Goal: Task Accomplishment & Management: Use online tool/utility

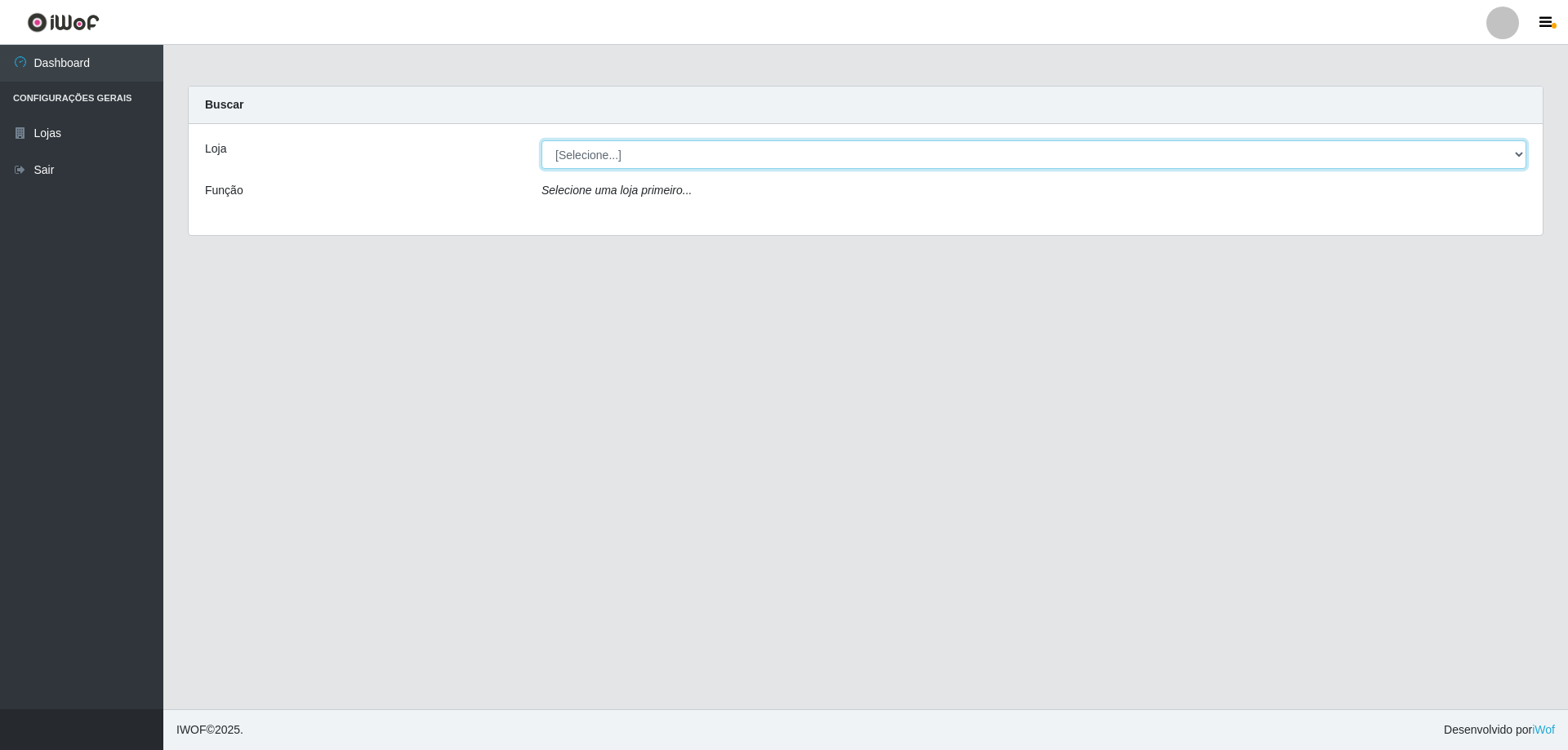
click at [741, 163] on select "[Selecione...] Atacado Vem - [STREET_ADDRESS]" at bounding box center [1034, 154] width 985 height 29
select select "461"
click at [542, 141] on select "[Selecione...] Atacado Vem - [STREET_ADDRESS]" at bounding box center [1034, 154] width 985 height 29
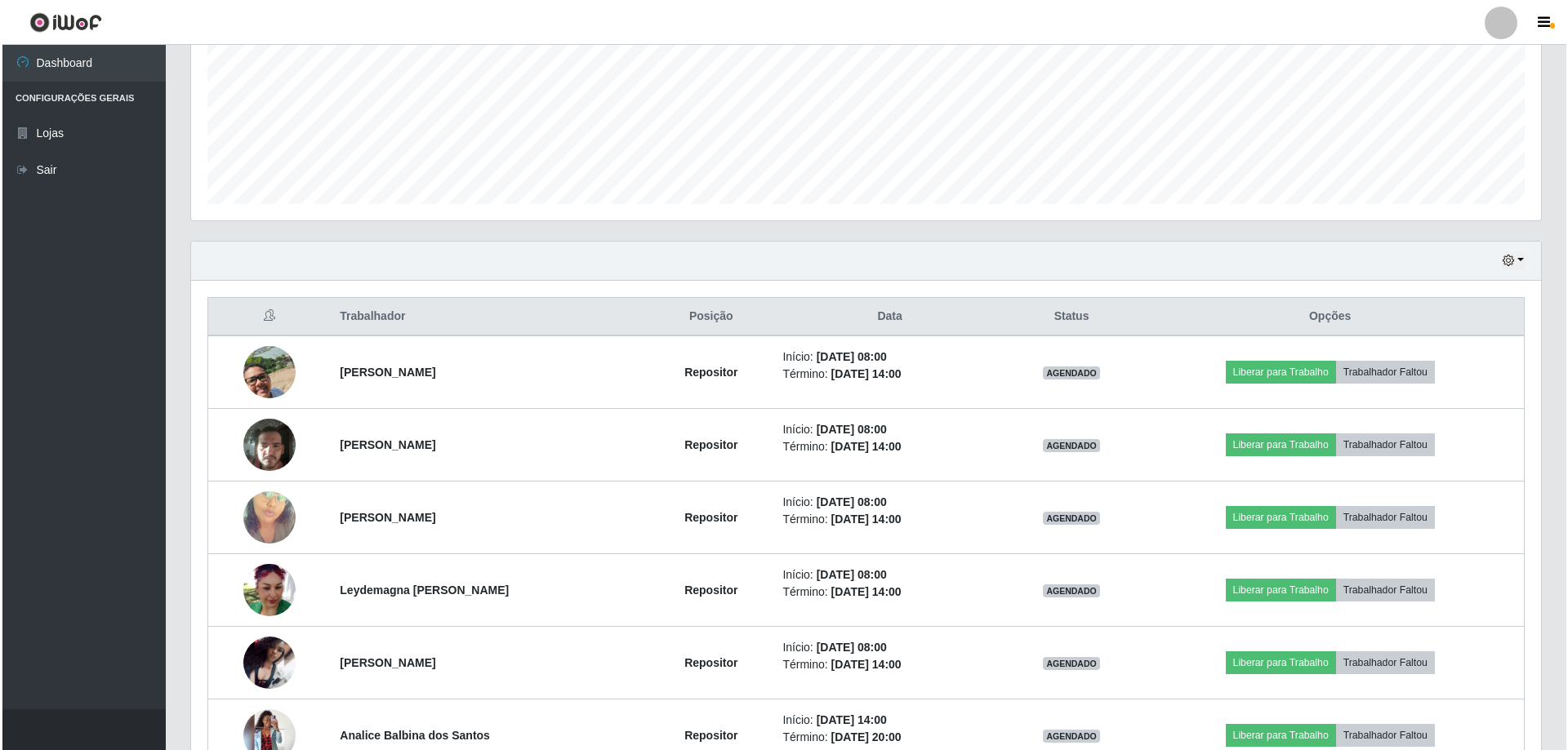
scroll to position [408, 0]
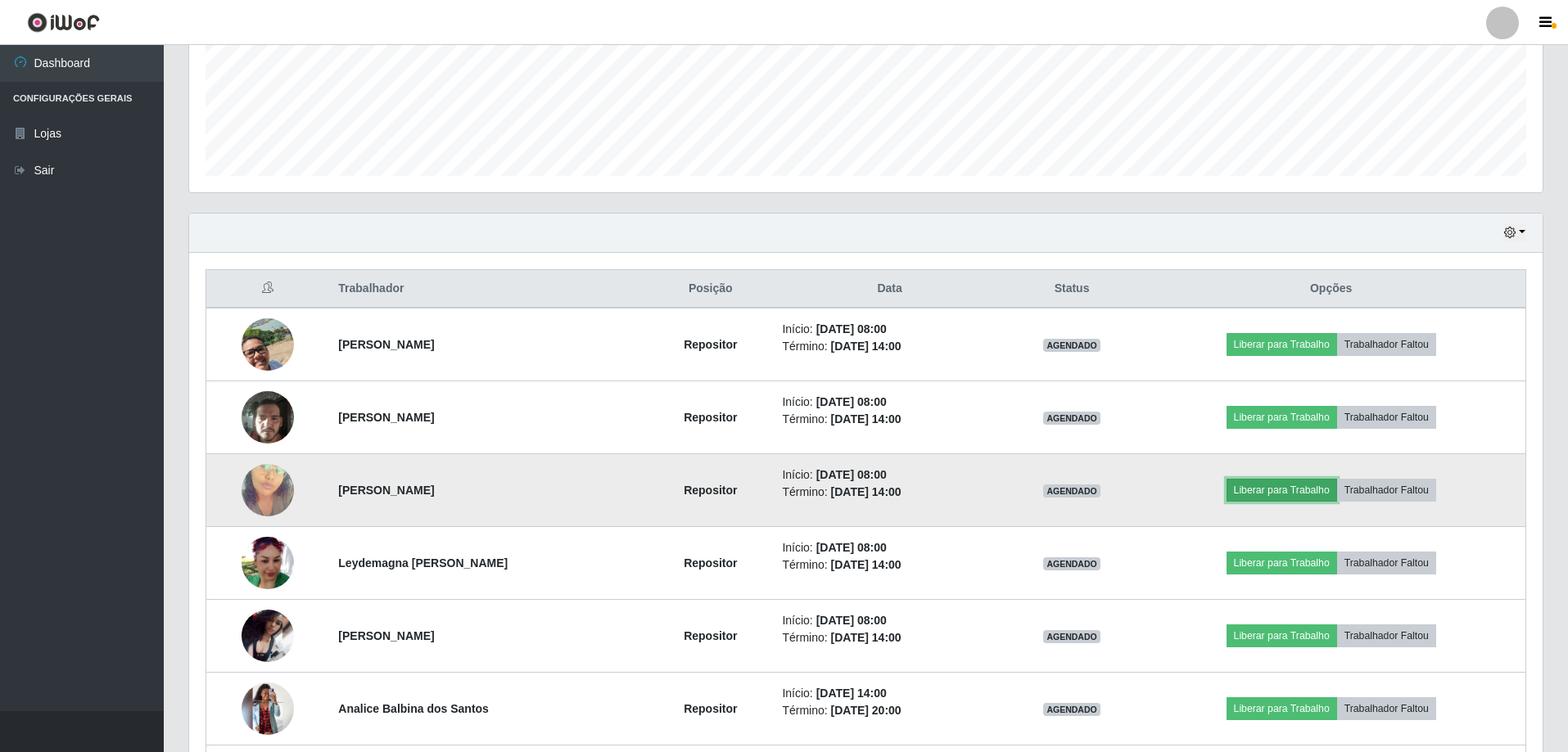
click at [1275, 492] on button "Liberar para Trabalho" at bounding box center [1281, 490] width 110 height 23
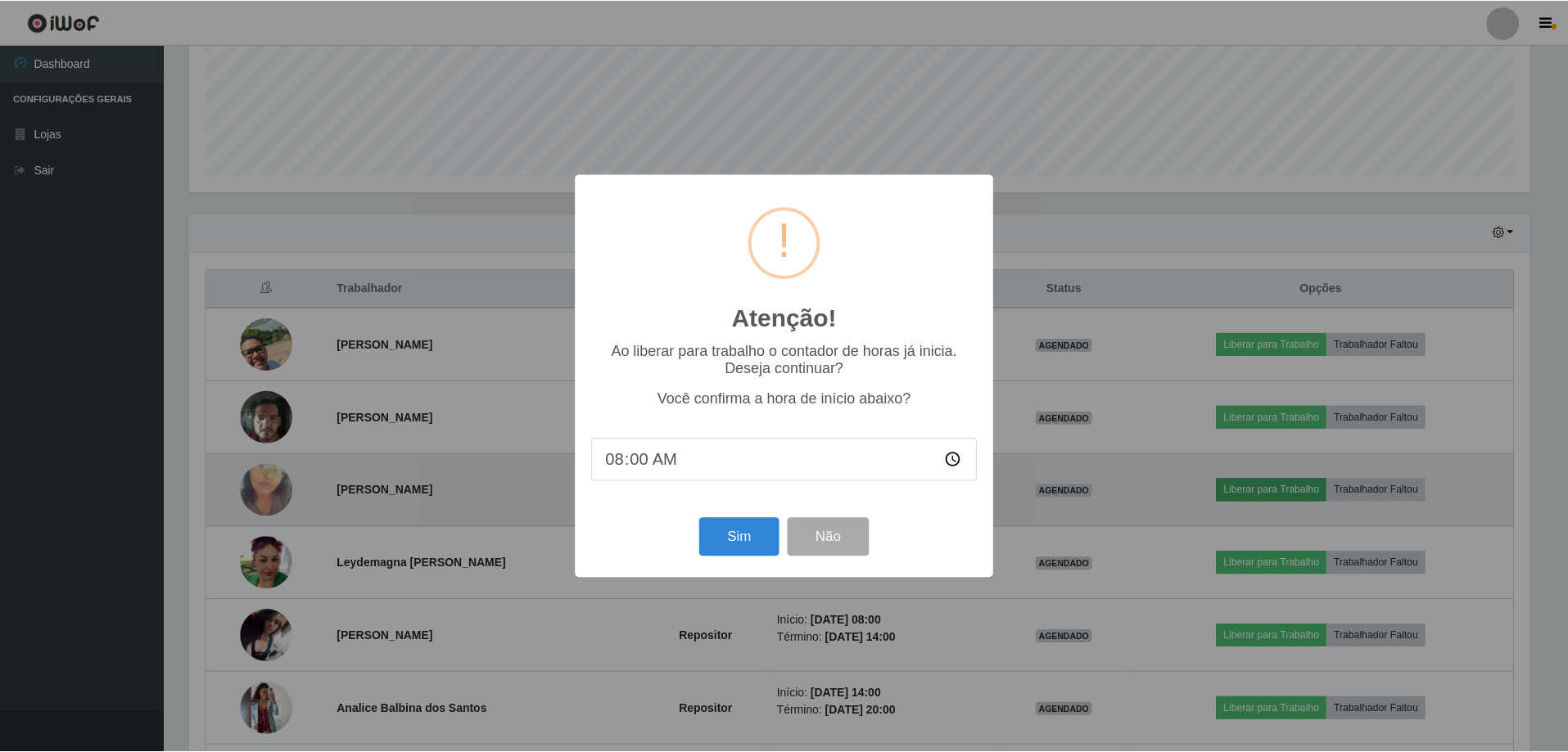
scroll to position [340, 1346]
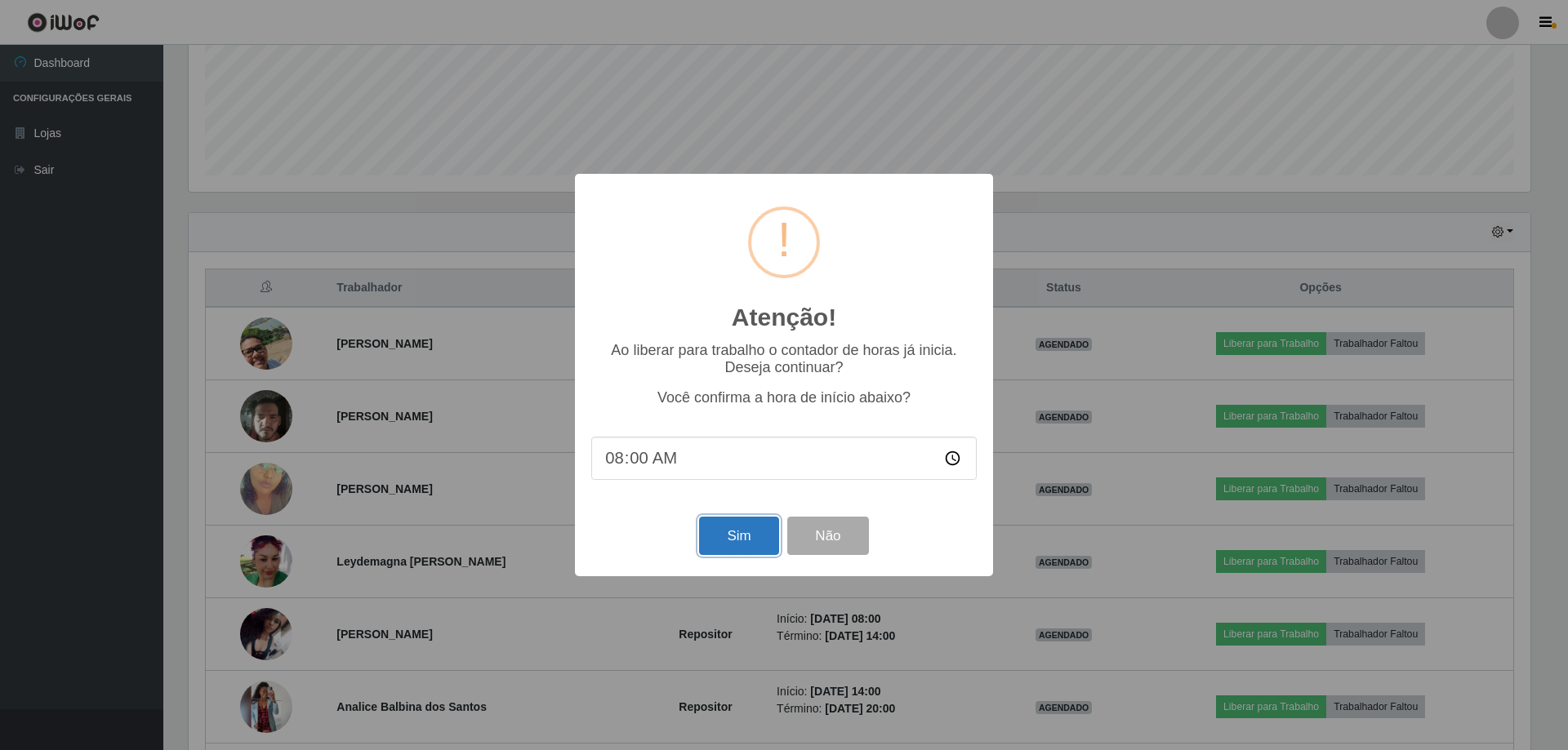
click at [752, 536] on button "Sim" at bounding box center [738, 535] width 79 height 38
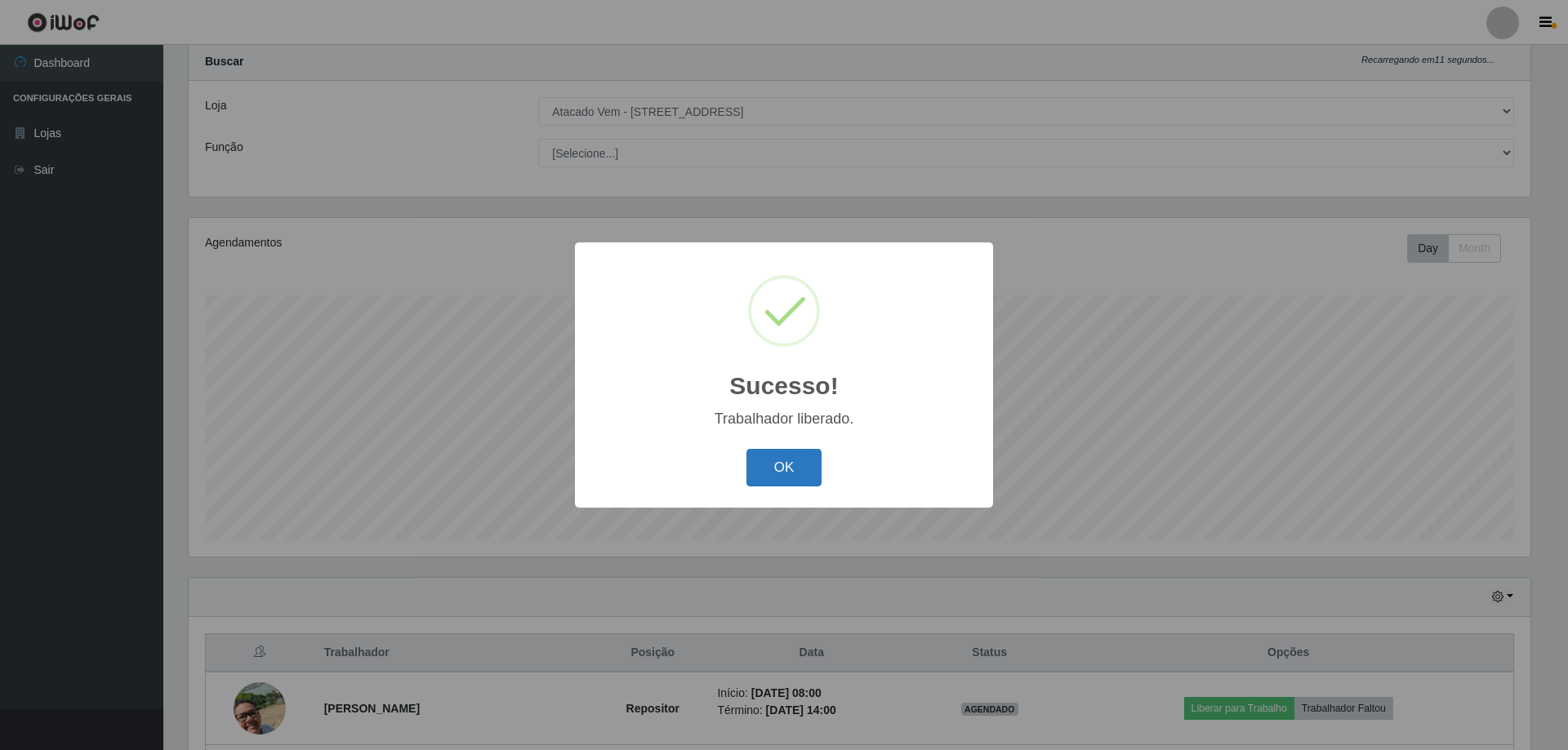
click at [784, 471] on button "OK" at bounding box center [784, 468] width 76 height 38
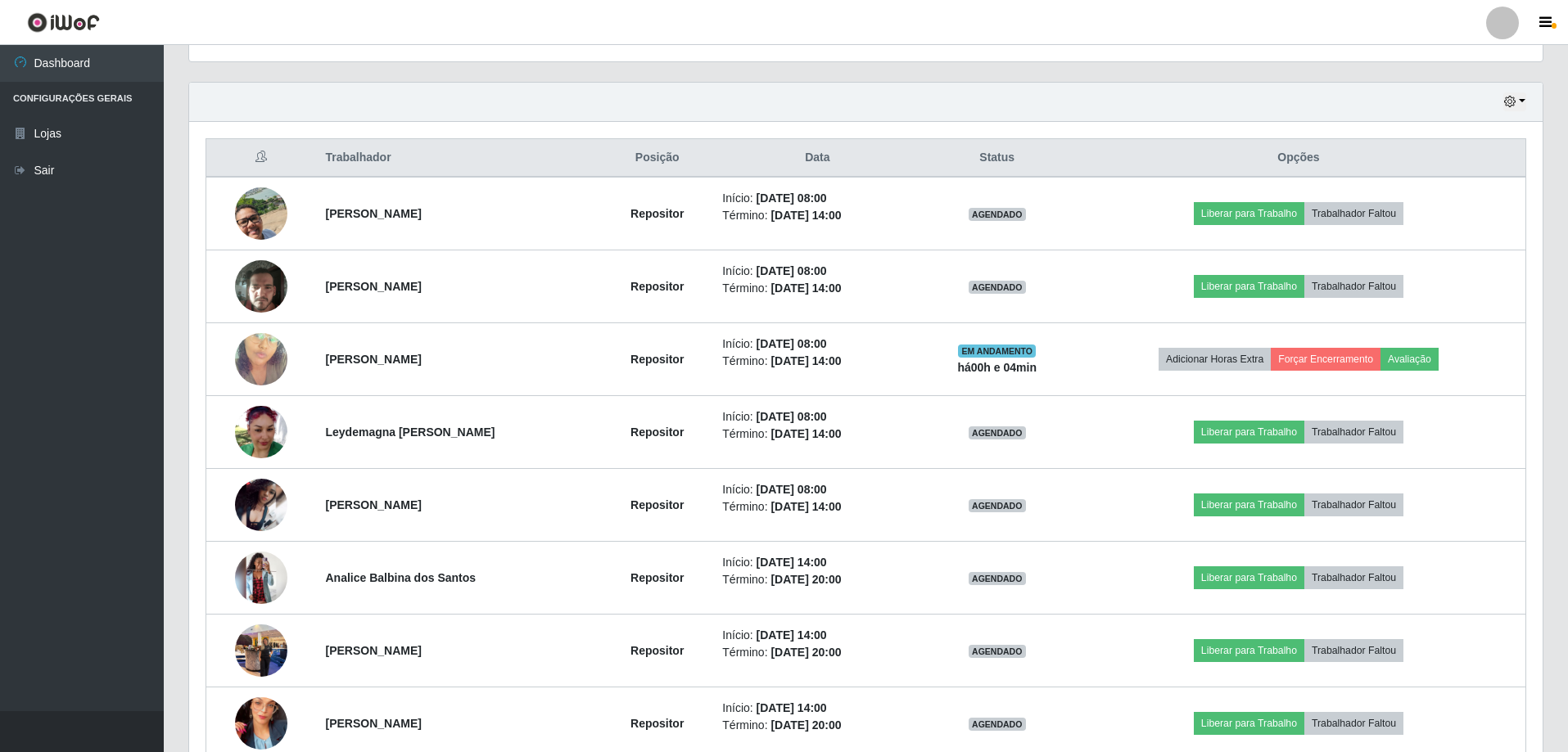
scroll to position [526, 0]
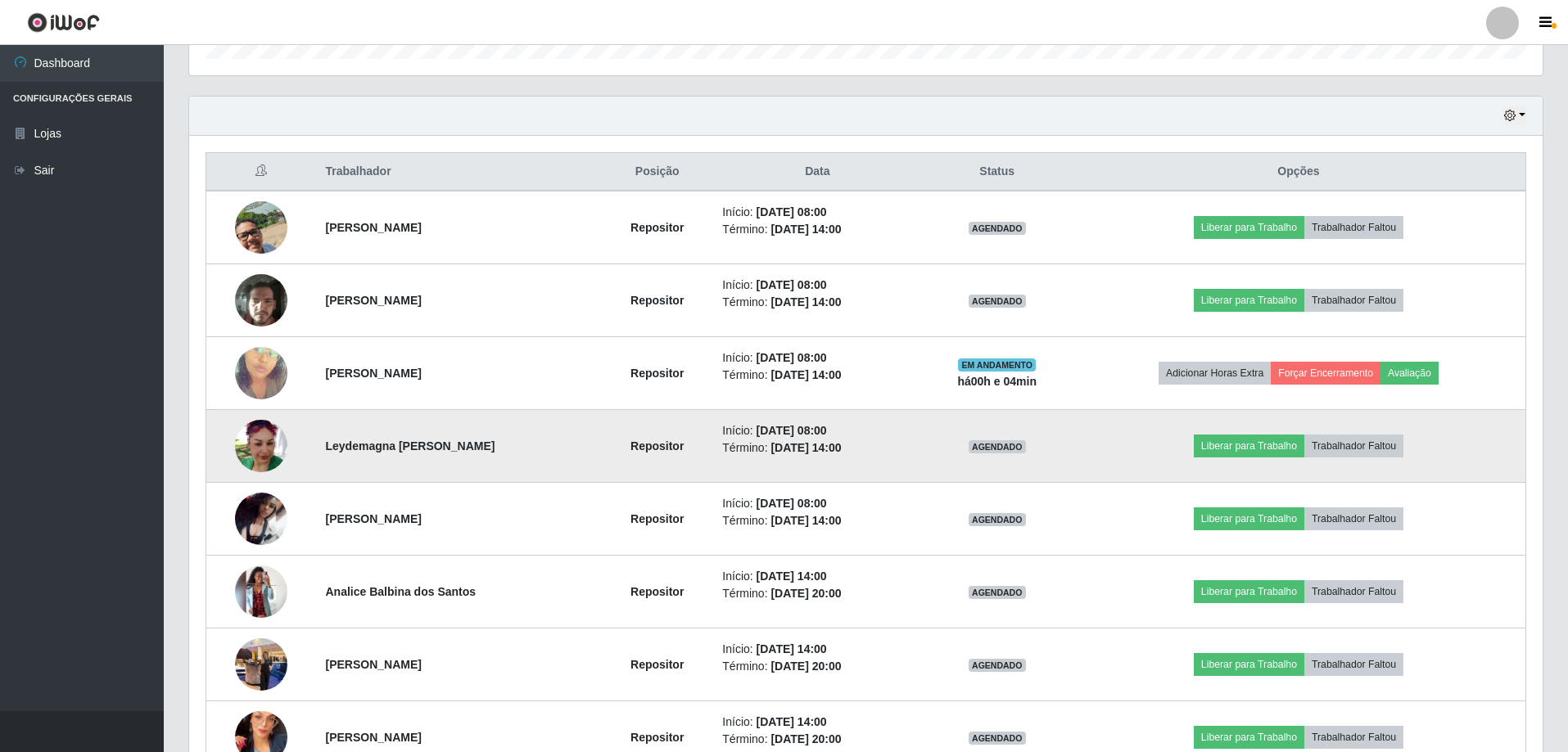
click at [245, 448] on img at bounding box center [261, 446] width 52 height 52
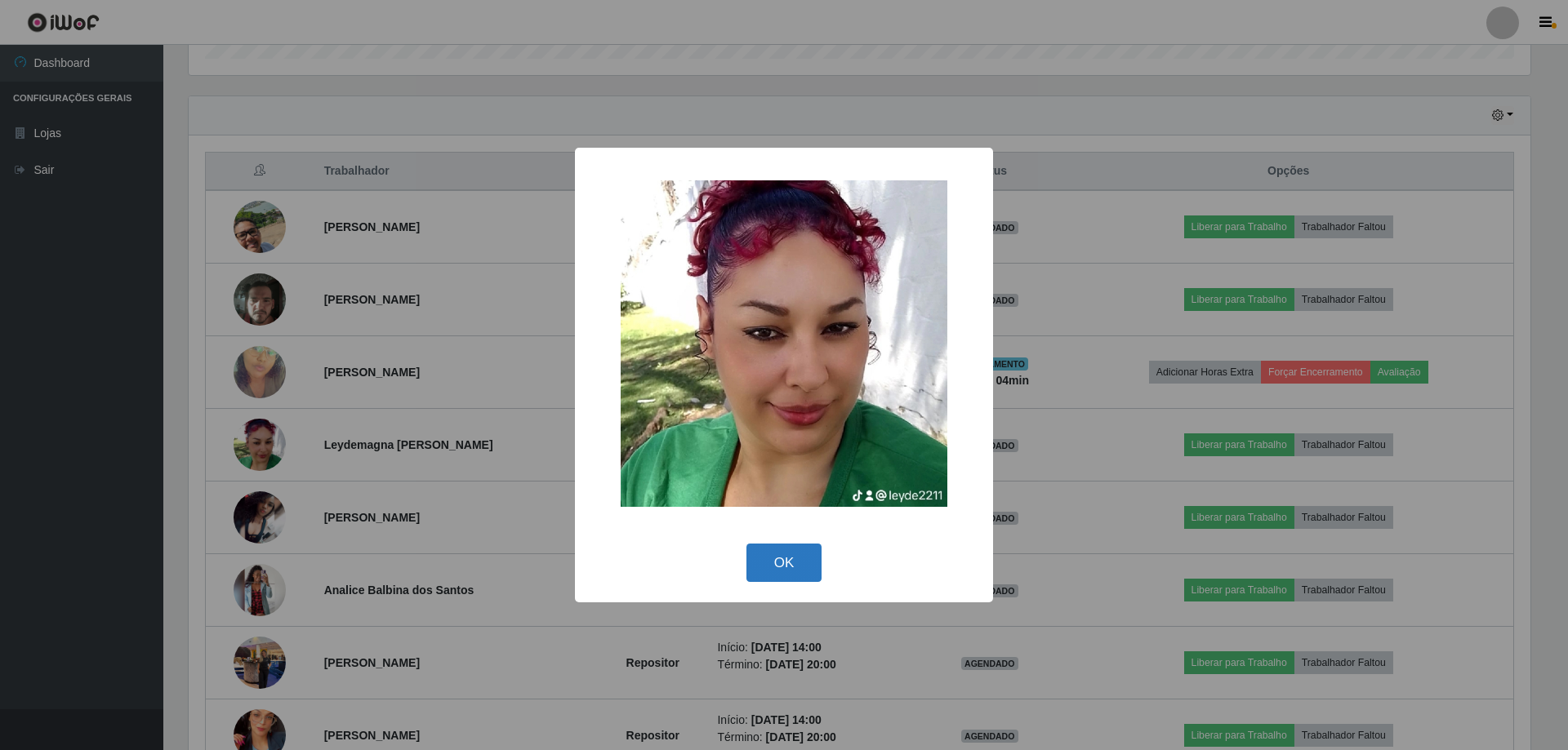
click at [783, 568] on button "OK" at bounding box center [784, 562] width 76 height 38
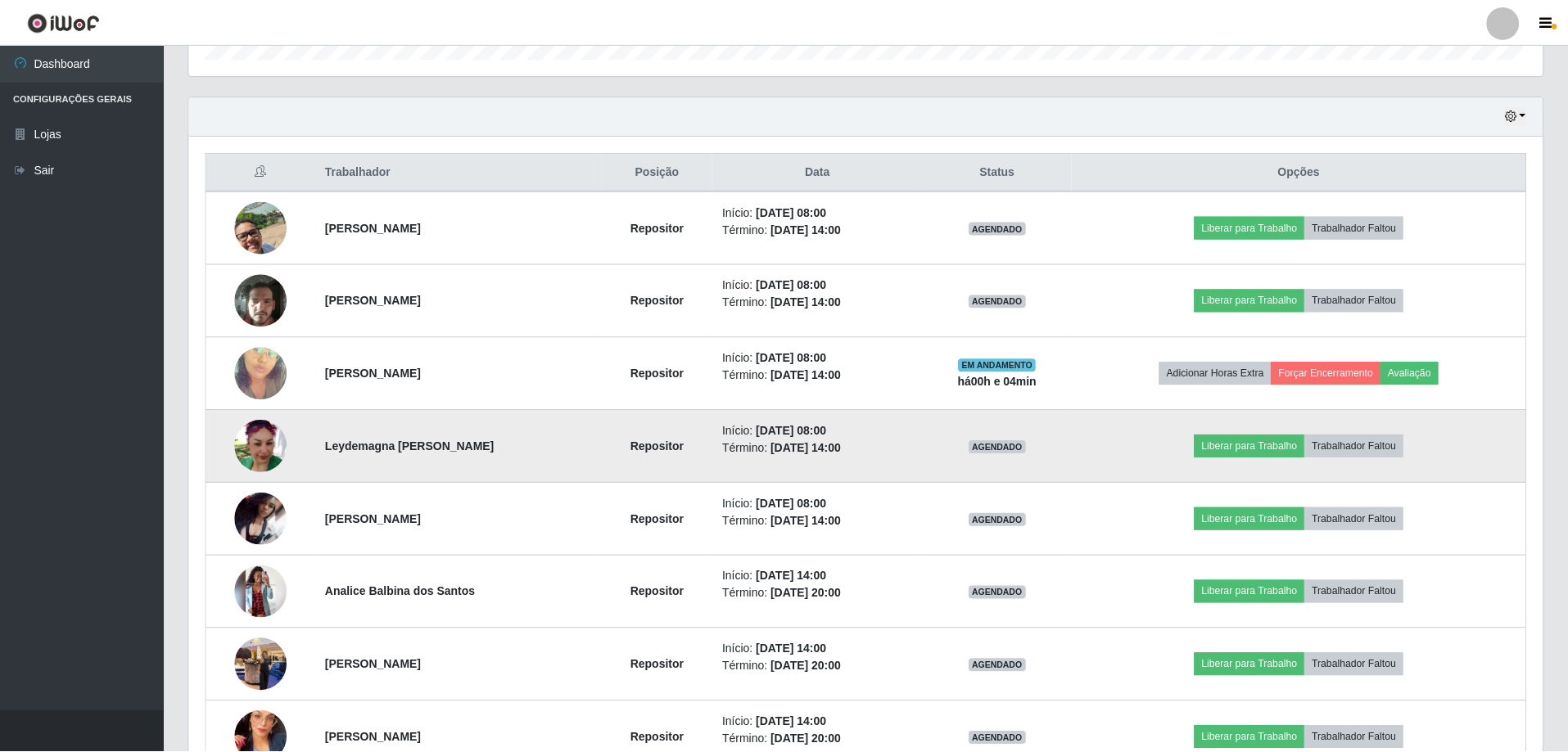
scroll to position [340, 1353]
click at [1240, 451] on button "Liberar para Trabalho" at bounding box center [1249, 446] width 110 height 23
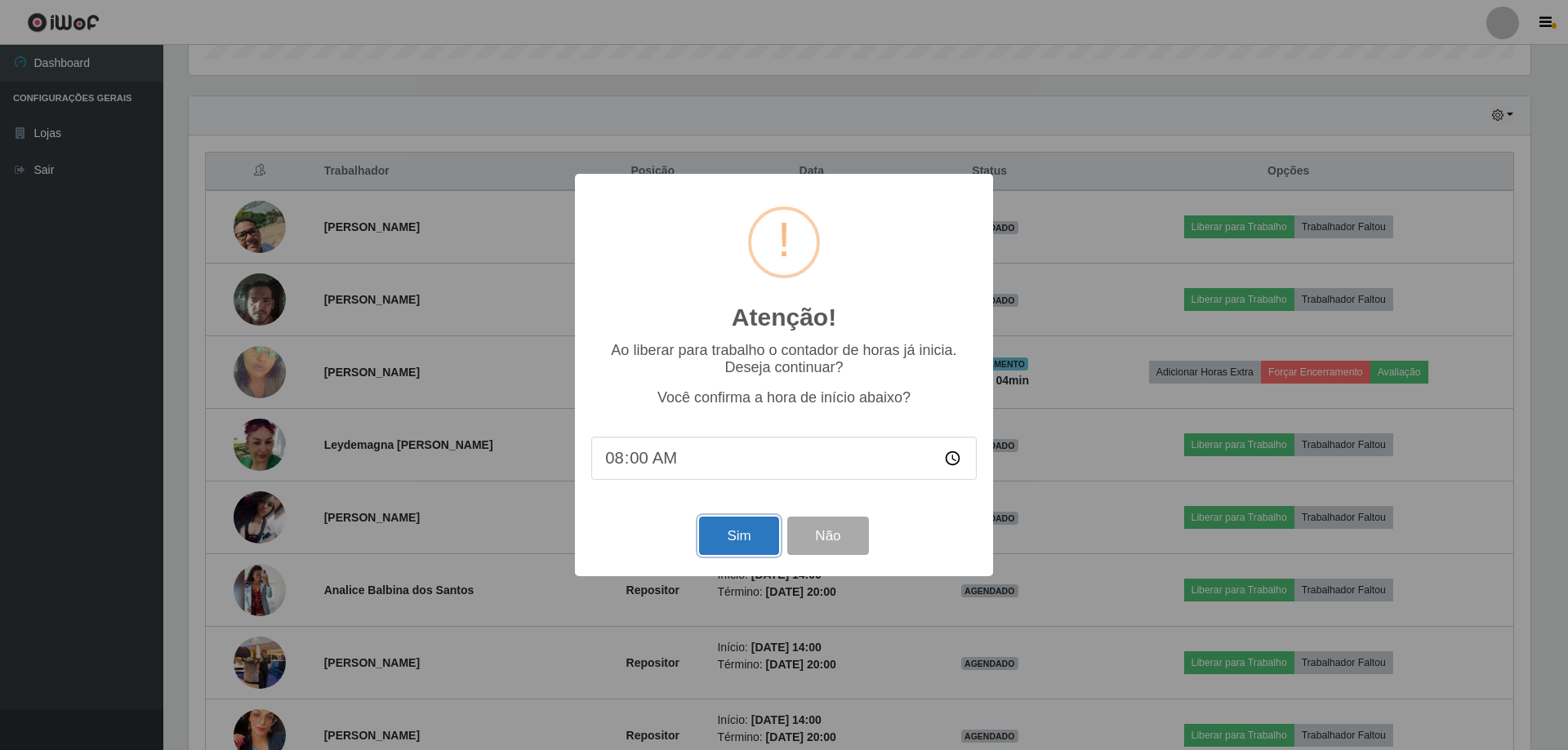
click at [730, 540] on button "Sim" at bounding box center [738, 535] width 79 height 38
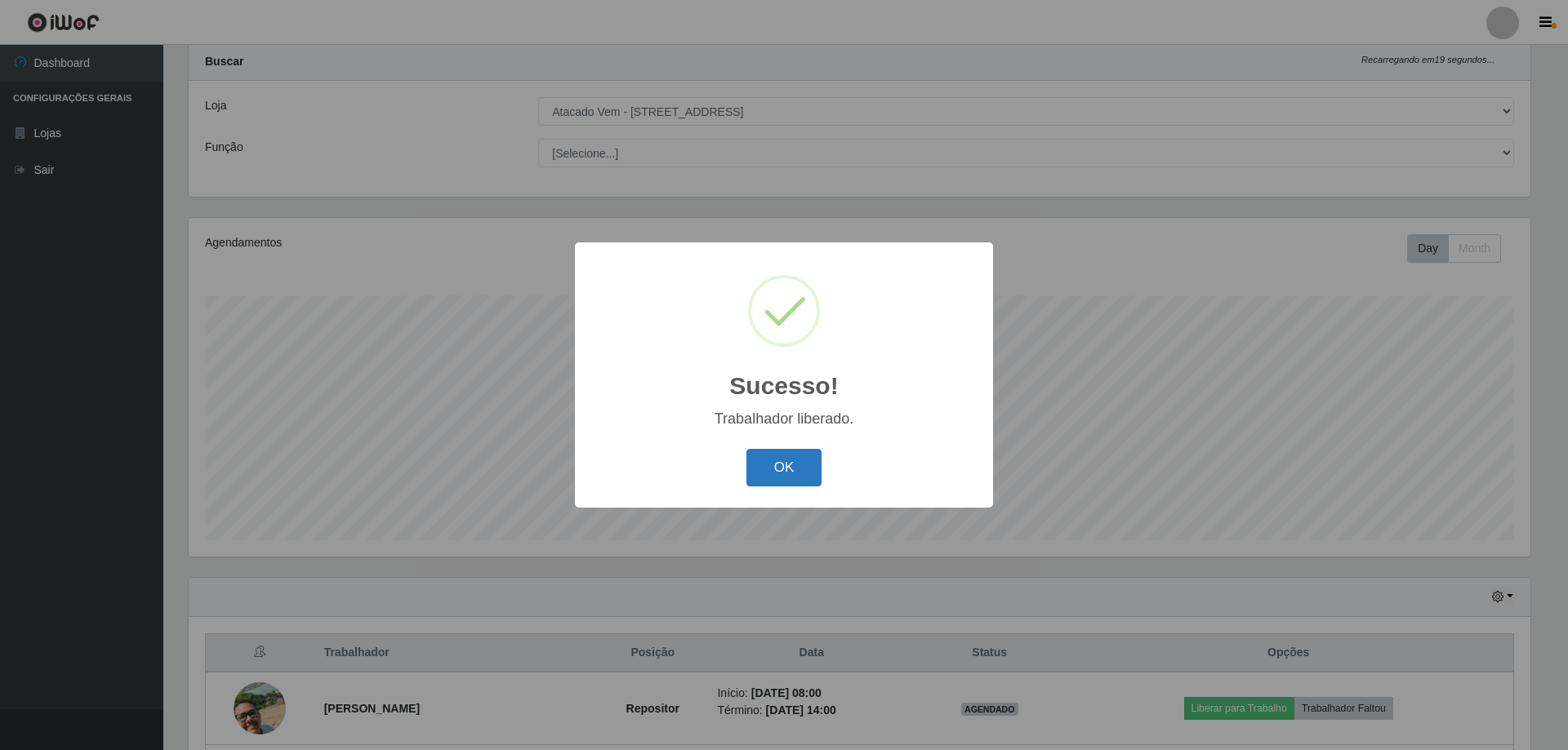
click at [792, 469] on button "OK" at bounding box center [784, 468] width 76 height 38
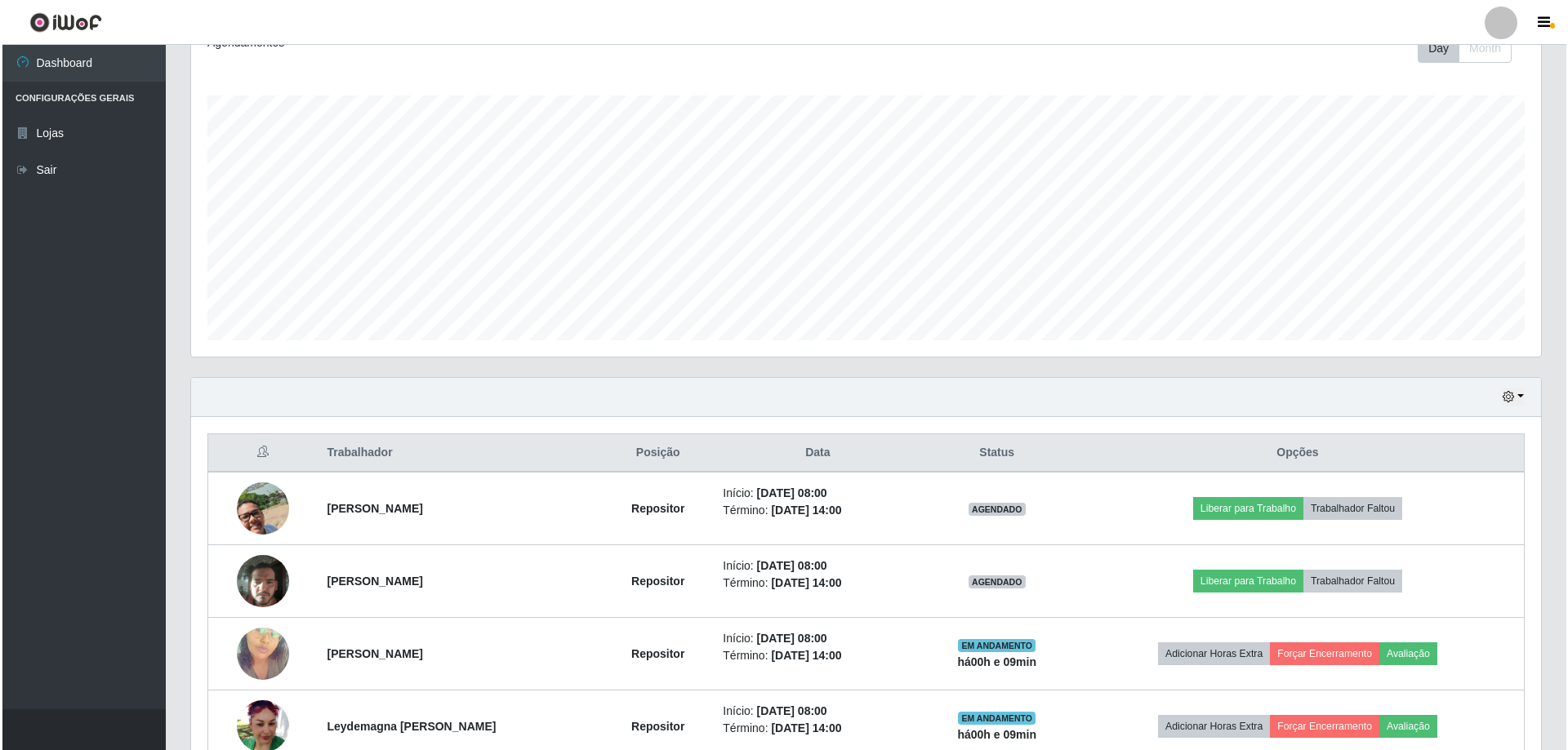
scroll to position [245, 0]
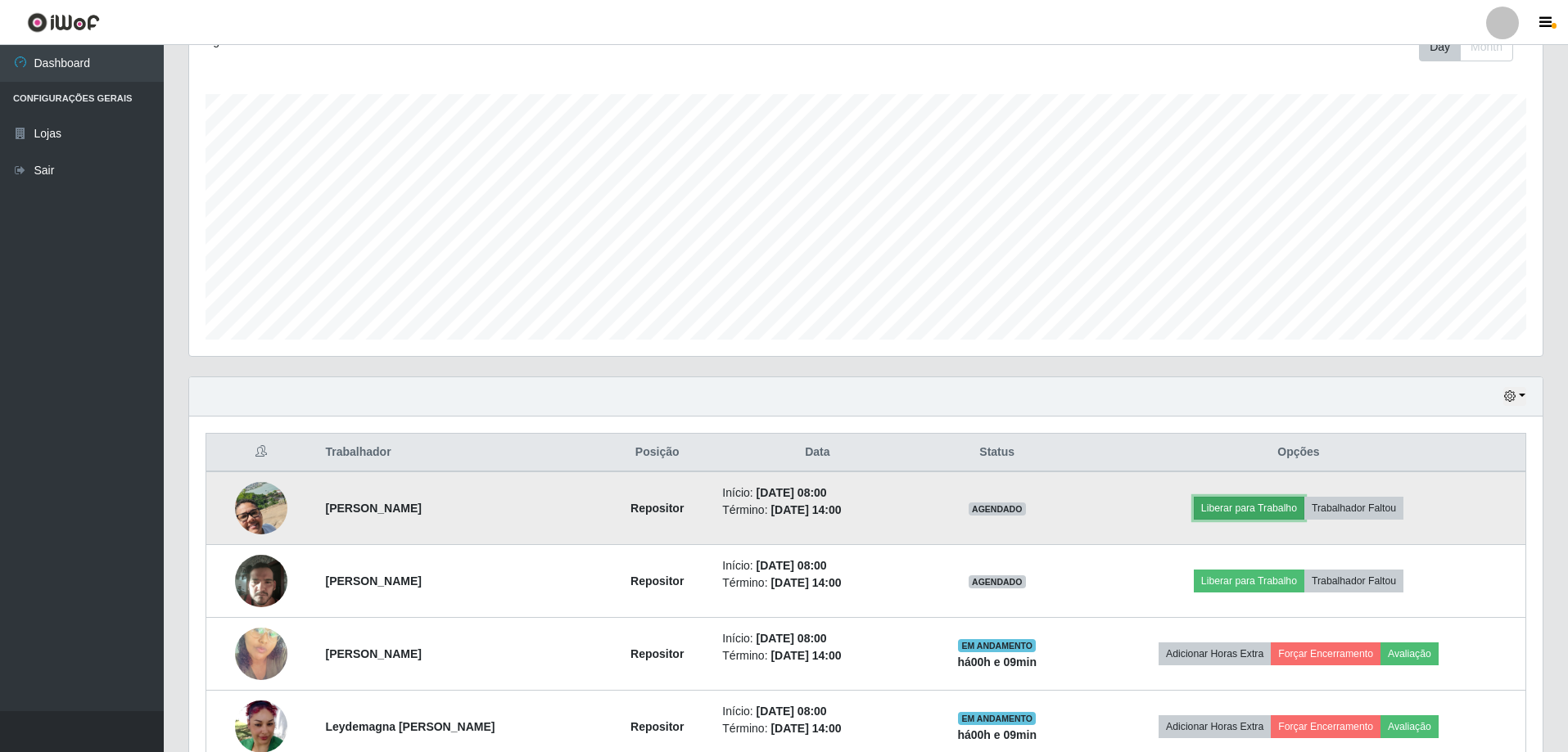
click at [1268, 506] on button "Liberar para Trabalho" at bounding box center [1249, 508] width 110 height 23
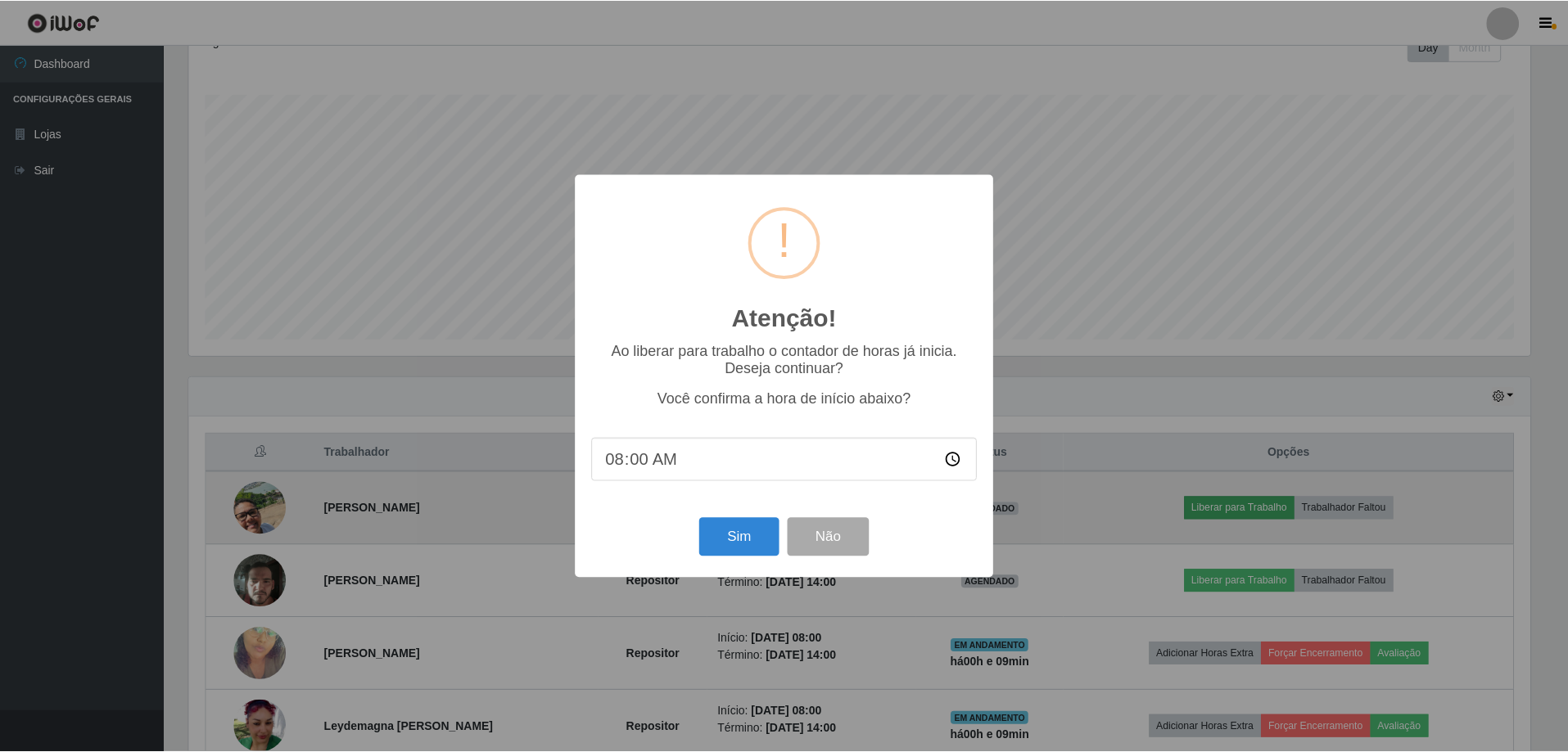
scroll to position [340, 1346]
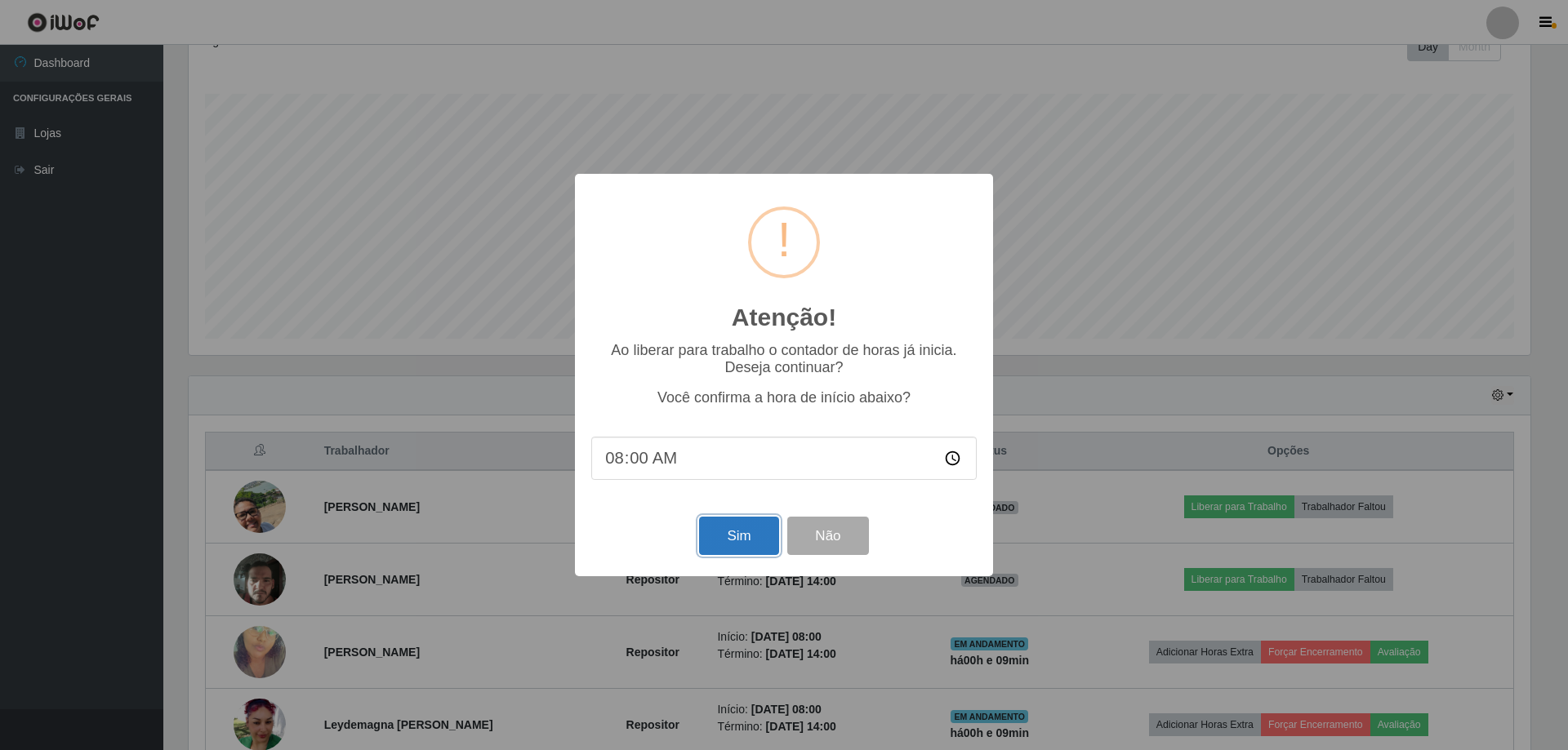
click at [731, 538] on button "Sim" at bounding box center [738, 535] width 79 height 38
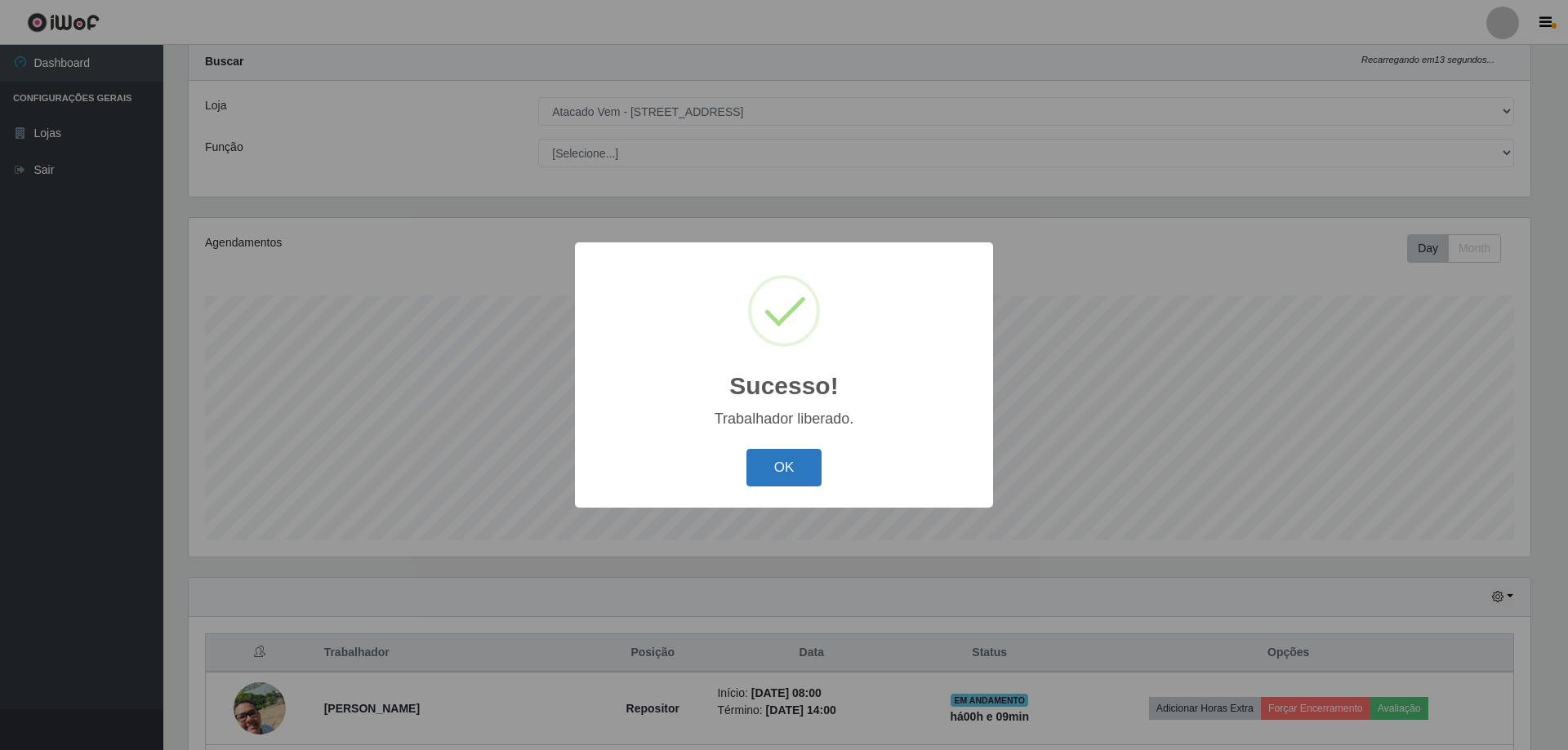
click at [758, 462] on button "OK" at bounding box center [784, 468] width 76 height 38
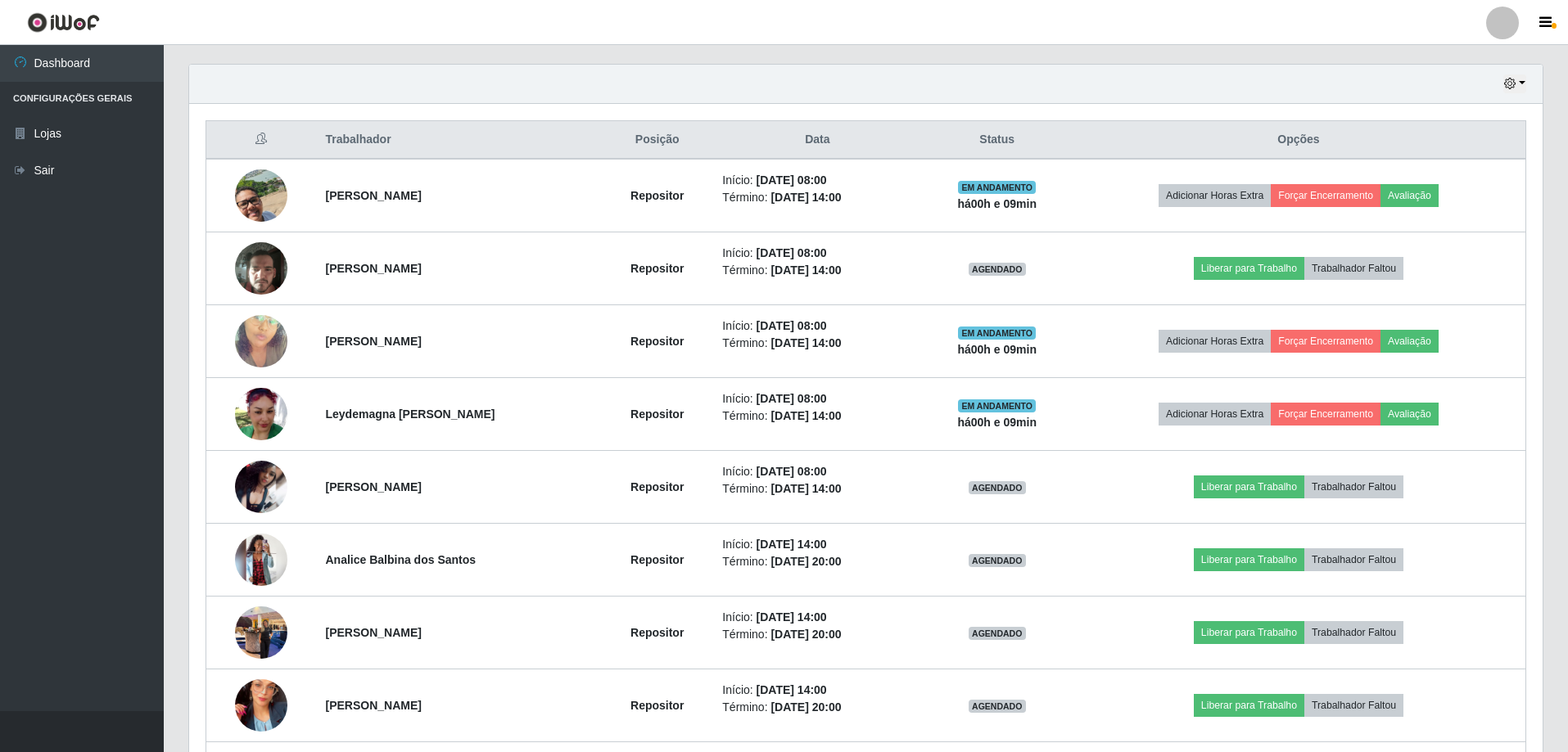
scroll to position [617, 0]
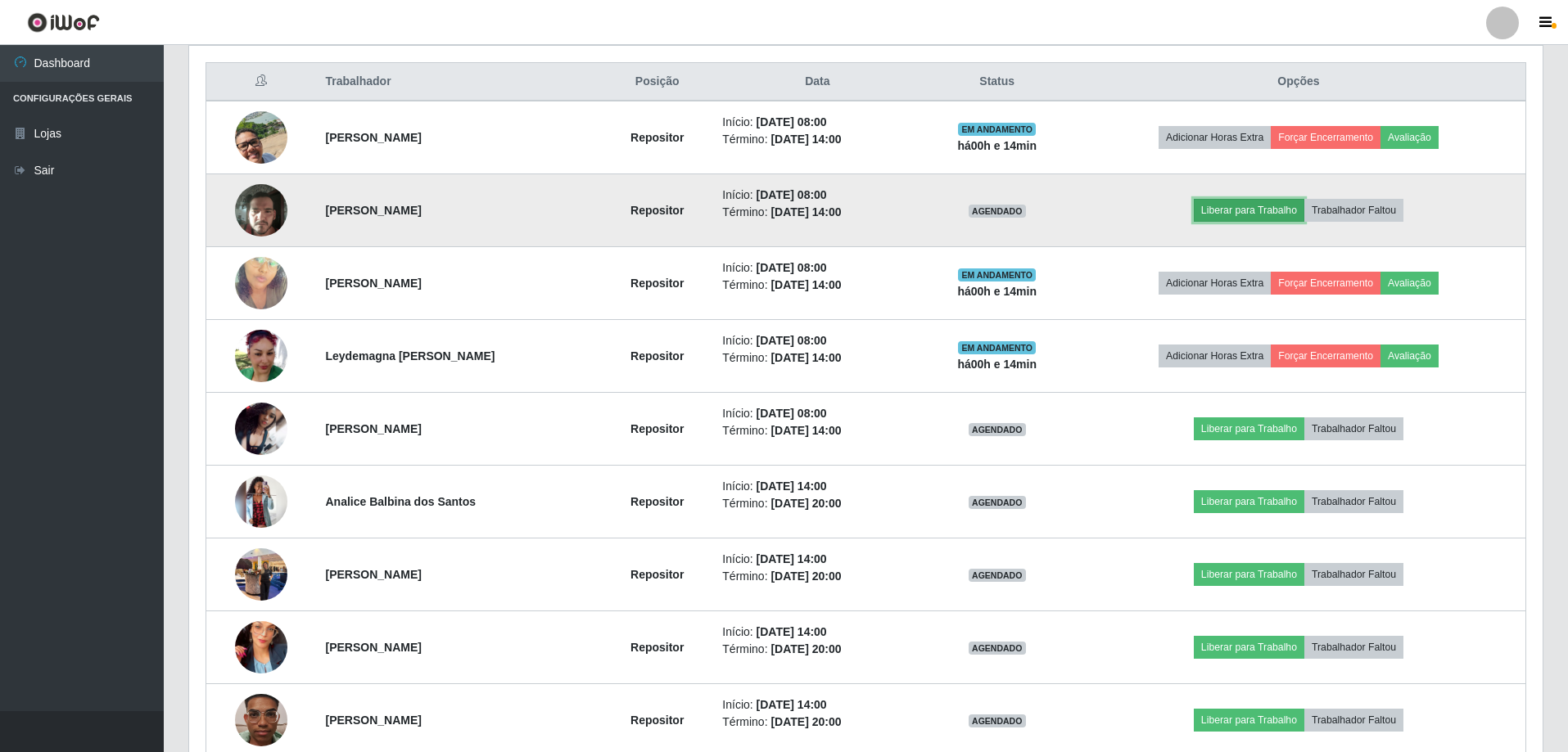
click at [1237, 206] on button "Liberar para Trabalho" at bounding box center [1249, 210] width 110 height 23
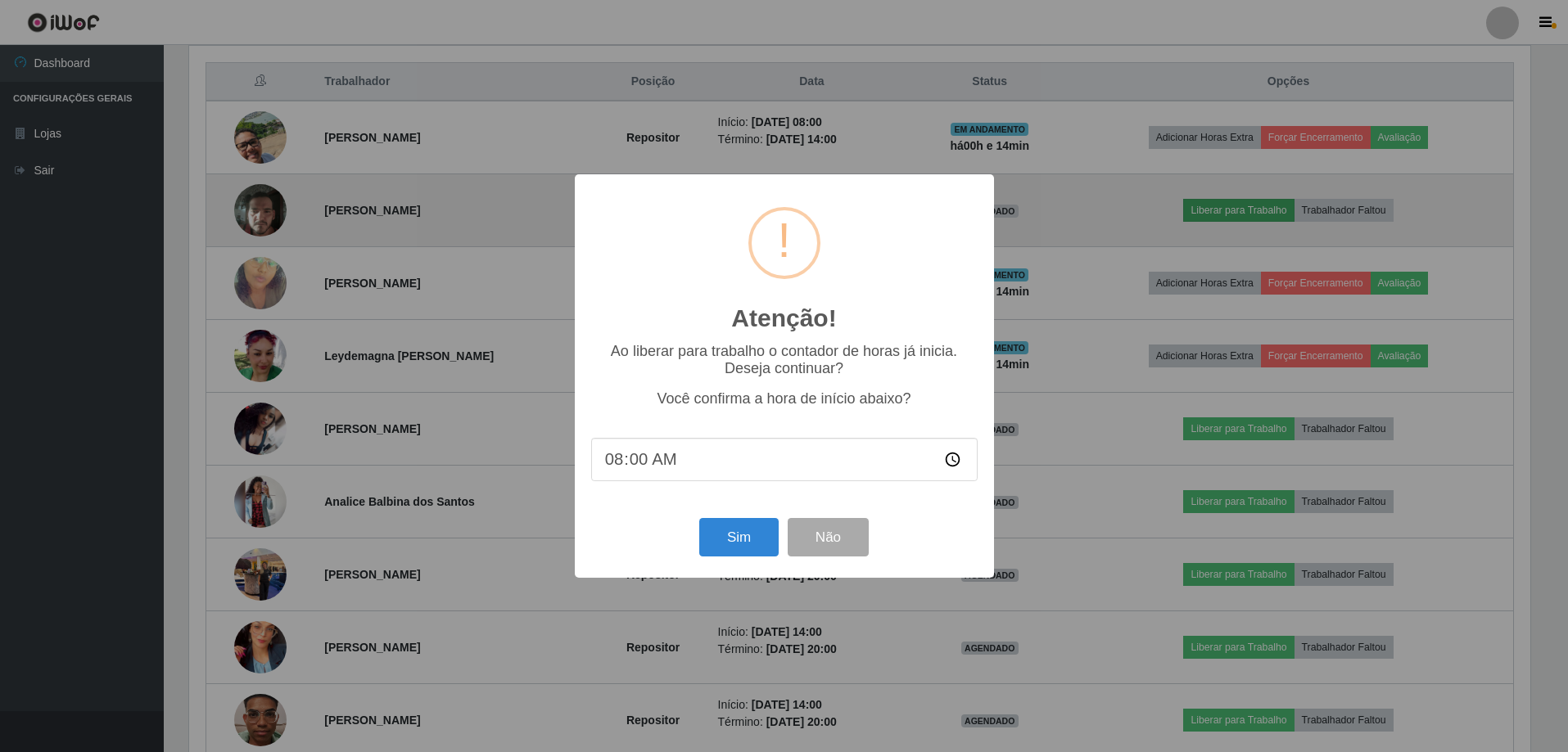
scroll to position [340, 1346]
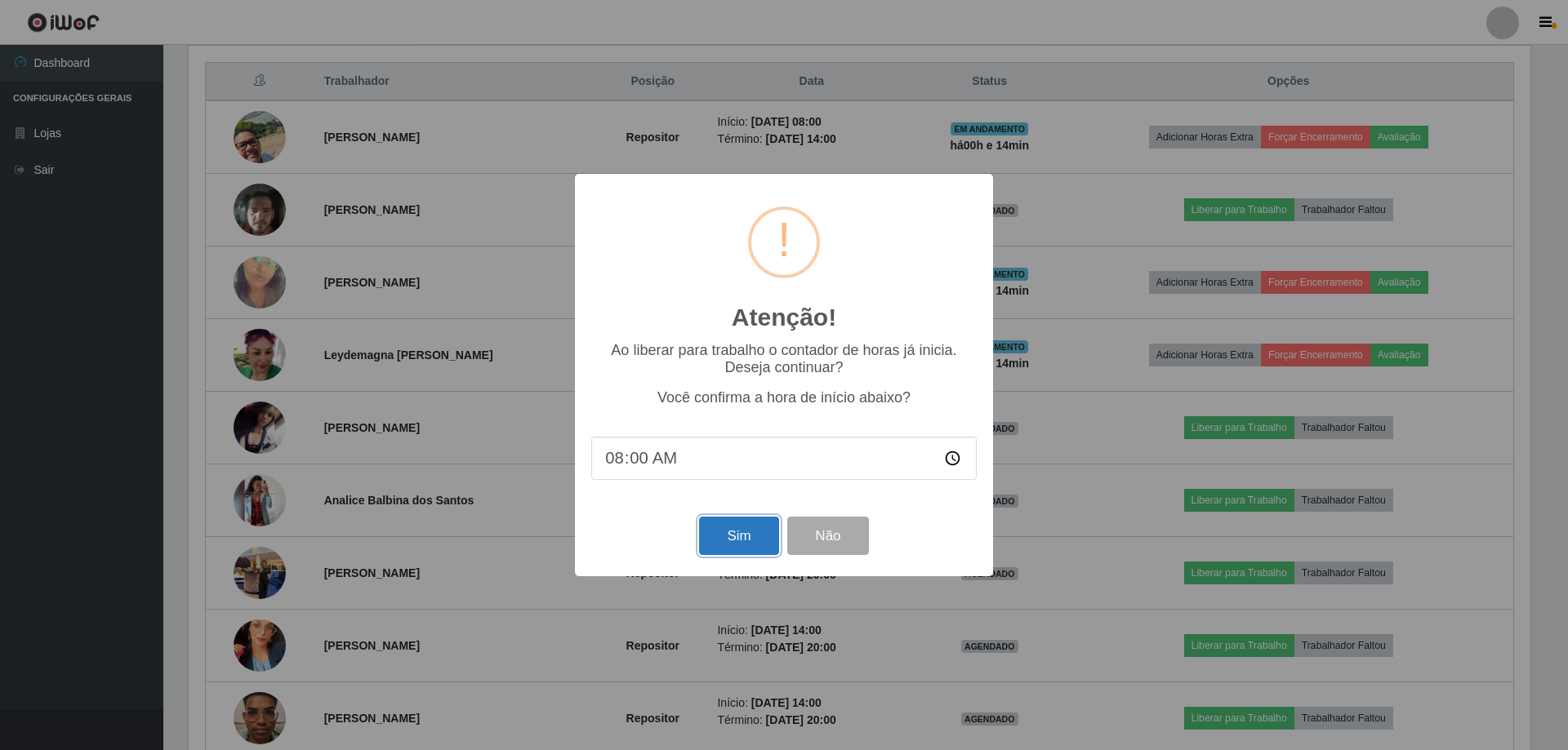
click at [752, 538] on button "Sim" at bounding box center [738, 535] width 79 height 38
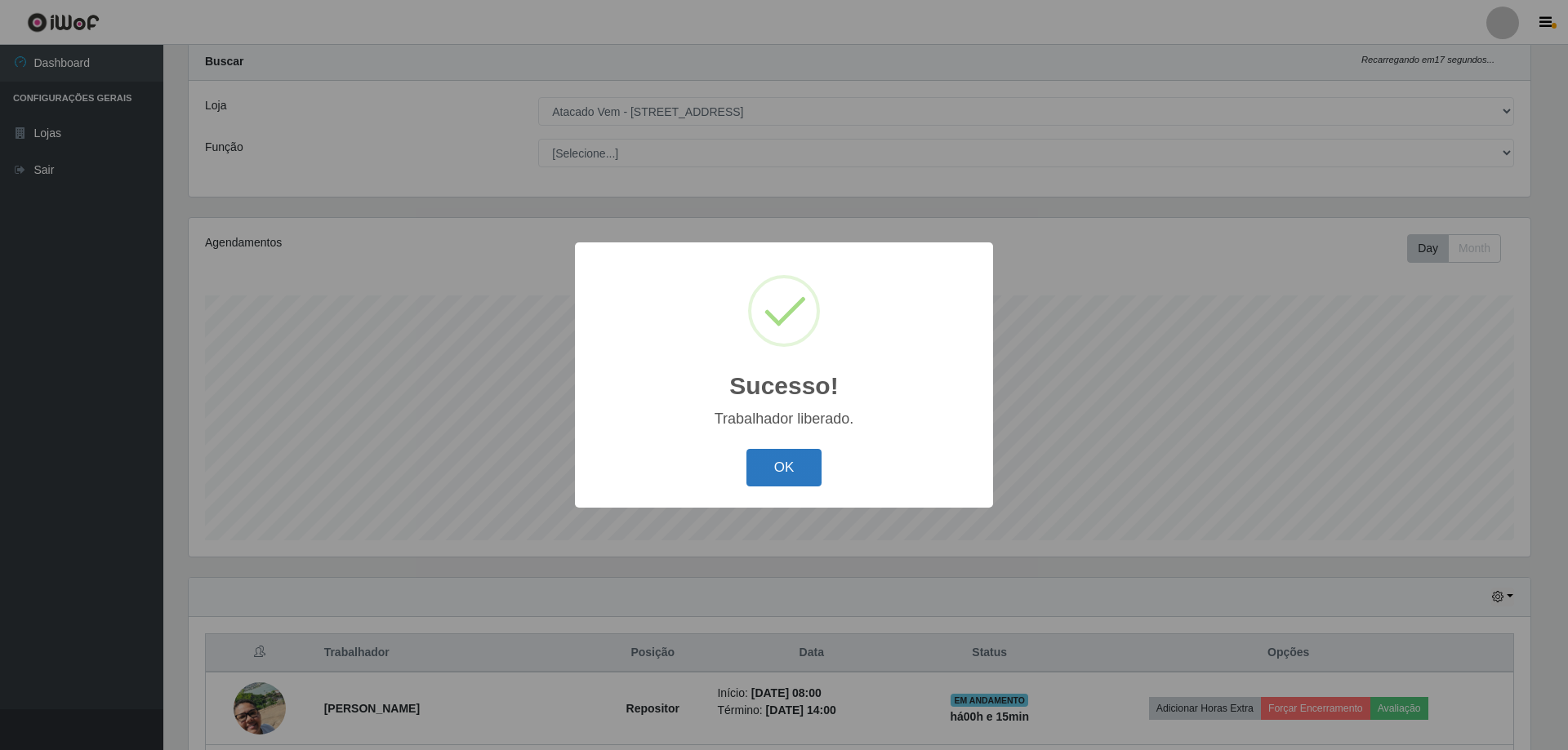
click at [788, 462] on button "OK" at bounding box center [784, 468] width 76 height 38
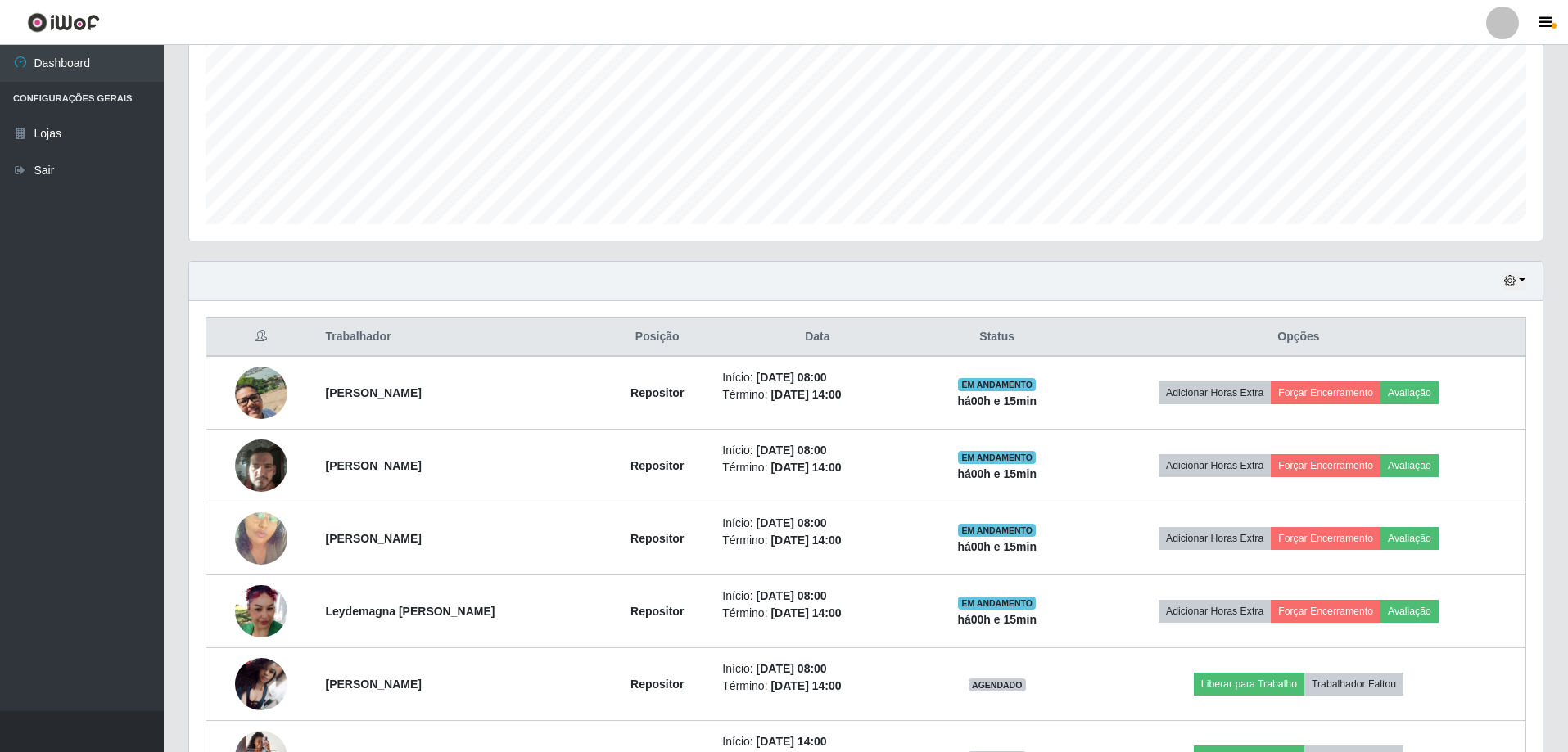
scroll to position [370, 0]
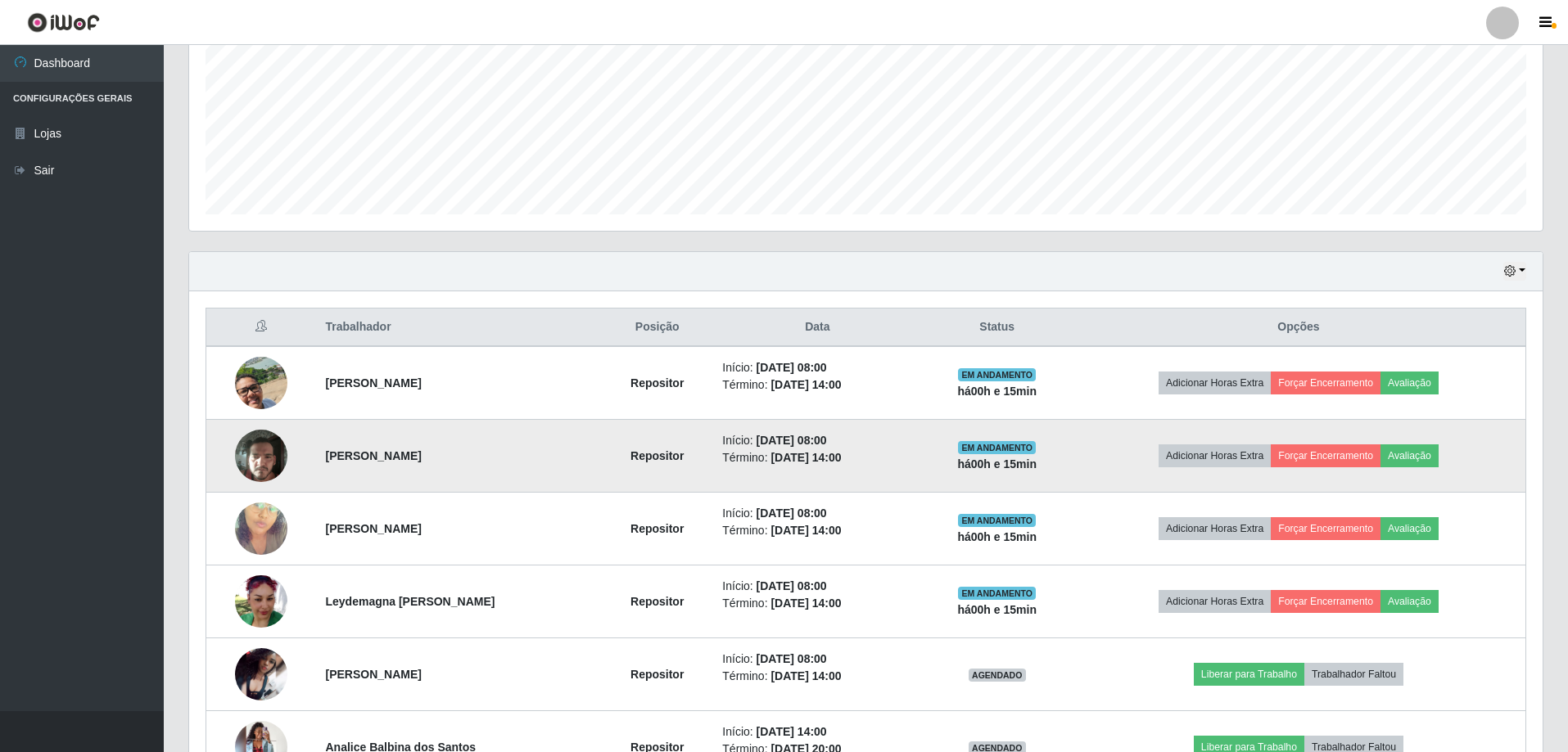
click at [255, 456] on img at bounding box center [261, 455] width 52 height 70
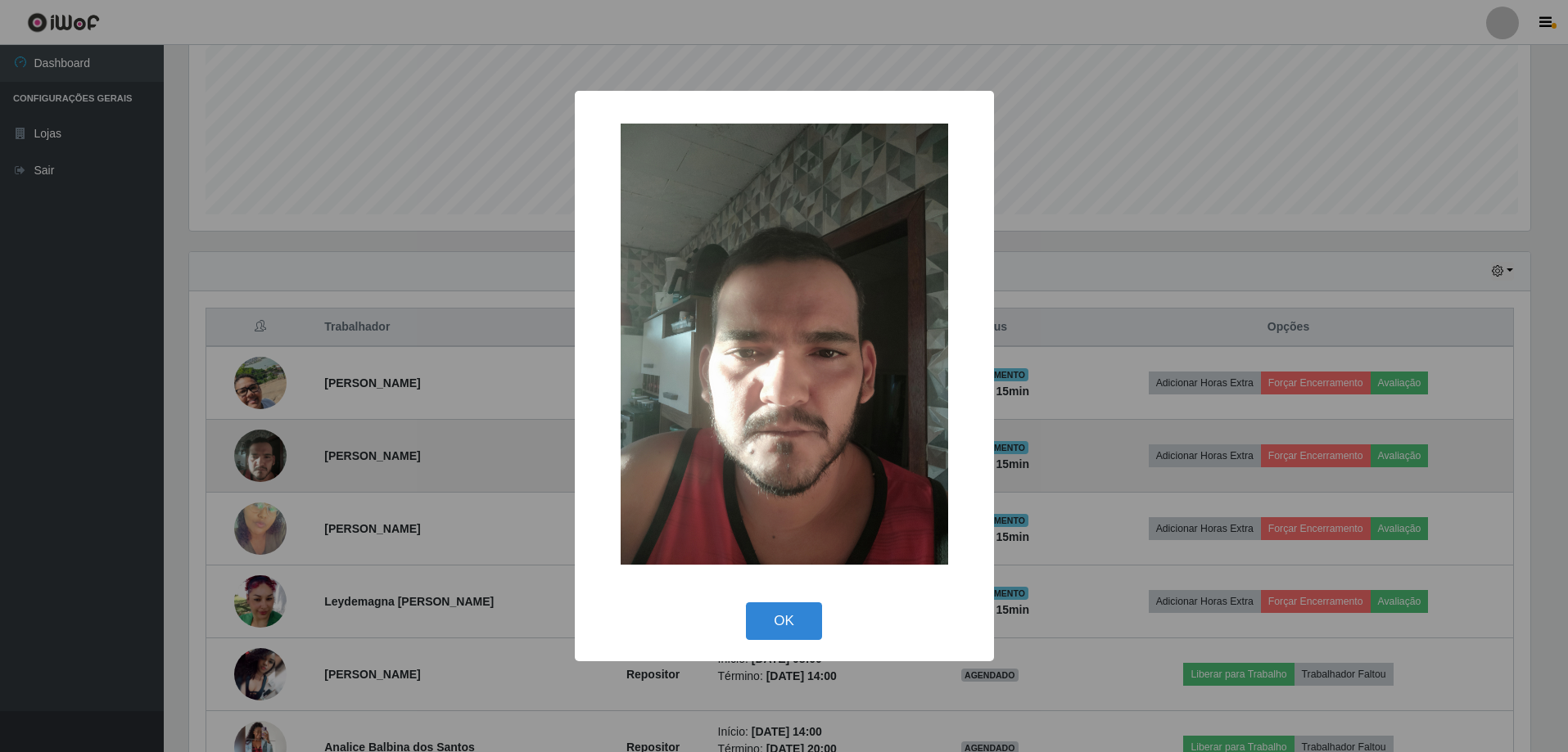
scroll to position [340, 1346]
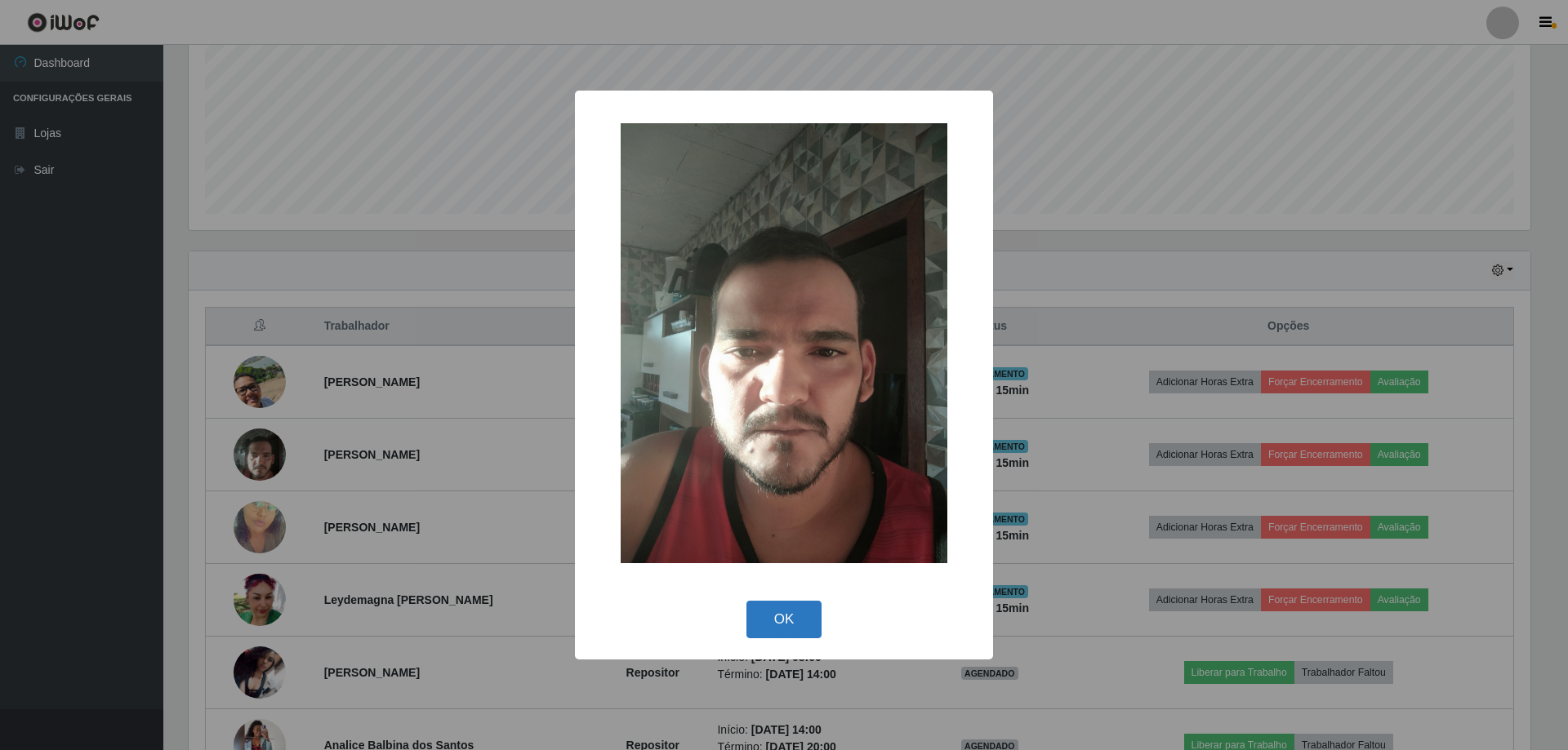
click at [790, 622] on button "OK" at bounding box center [784, 620] width 76 height 38
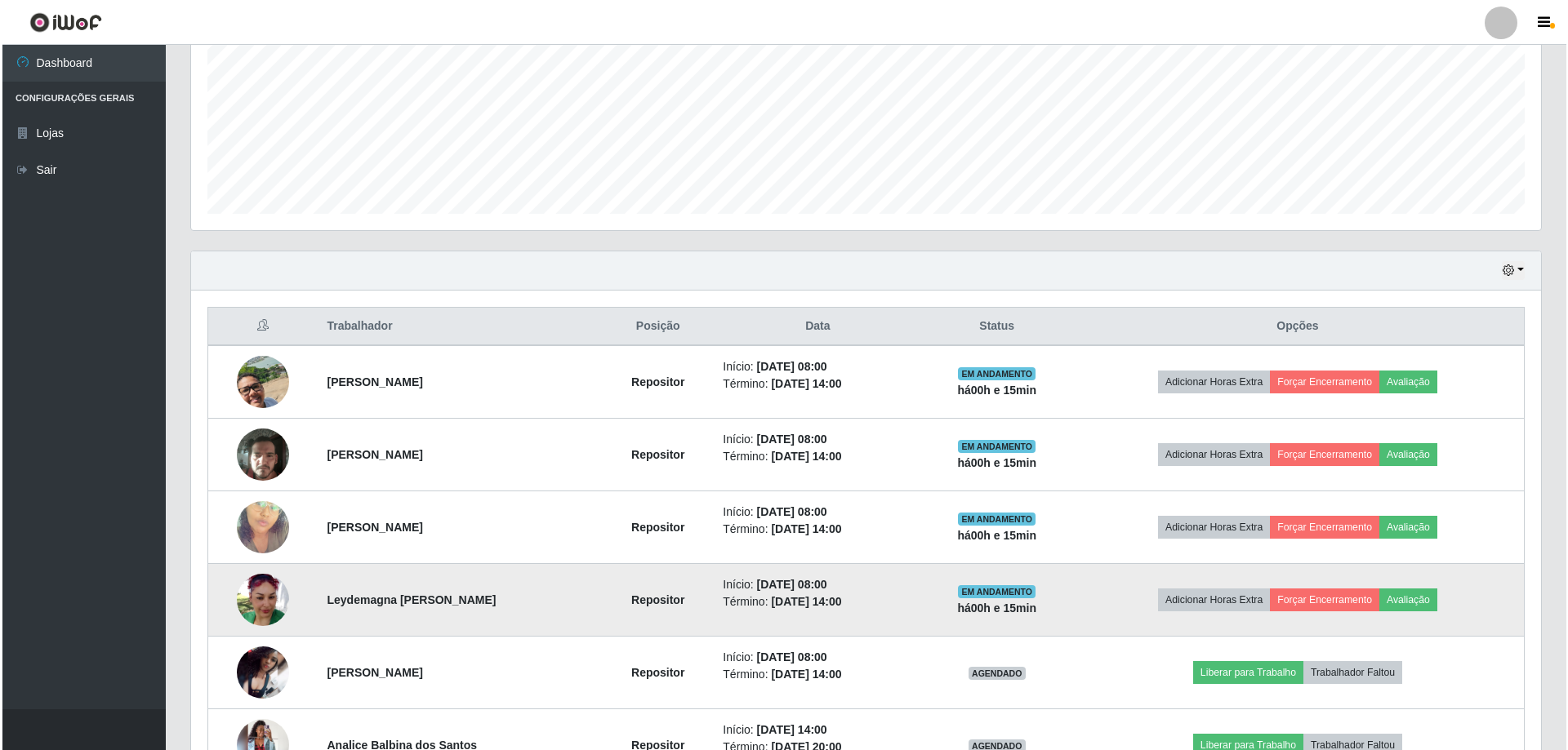
scroll to position [451, 0]
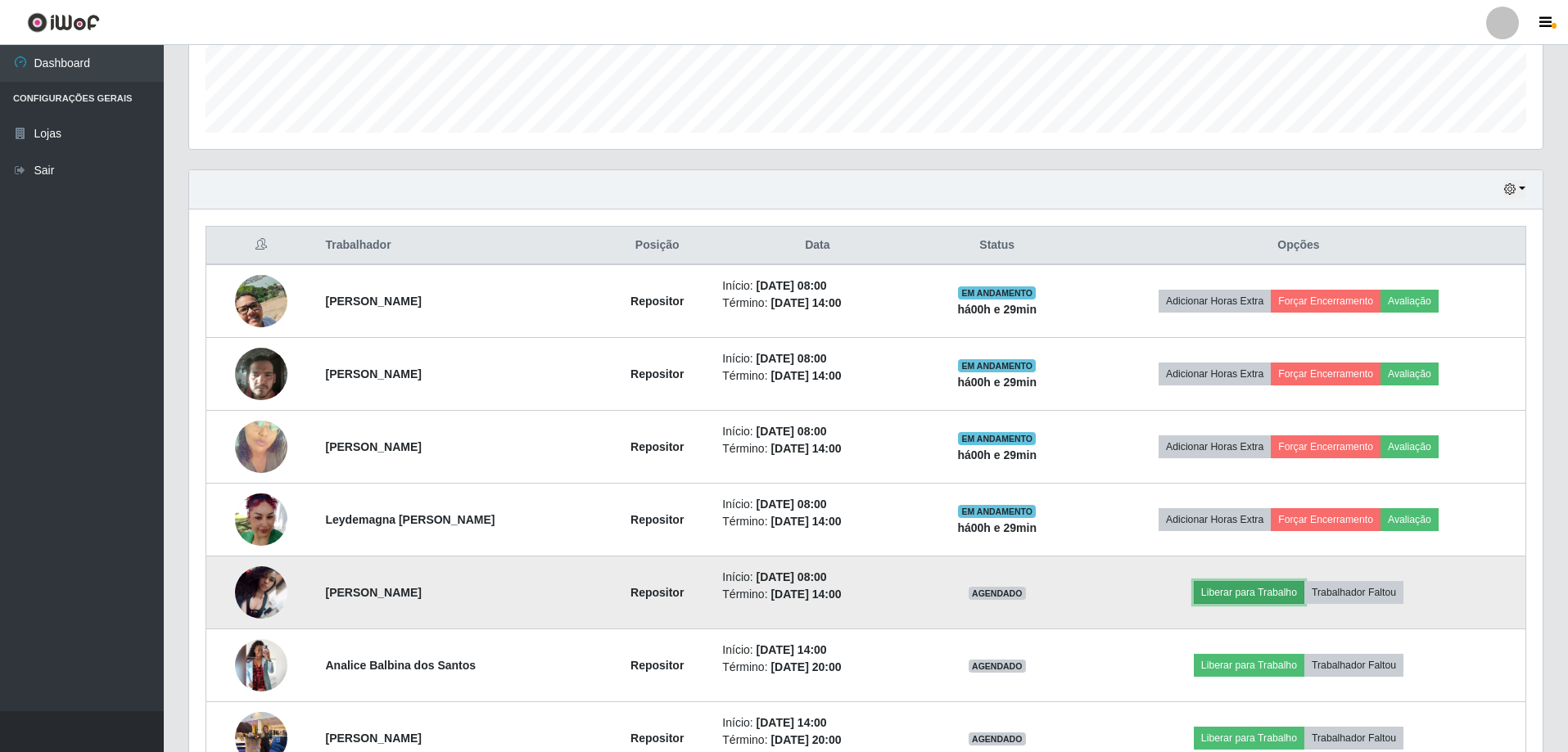
click at [1285, 592] on button "Liberar para Trabalho" at bounding box center [1249, 592] width 110 height 23
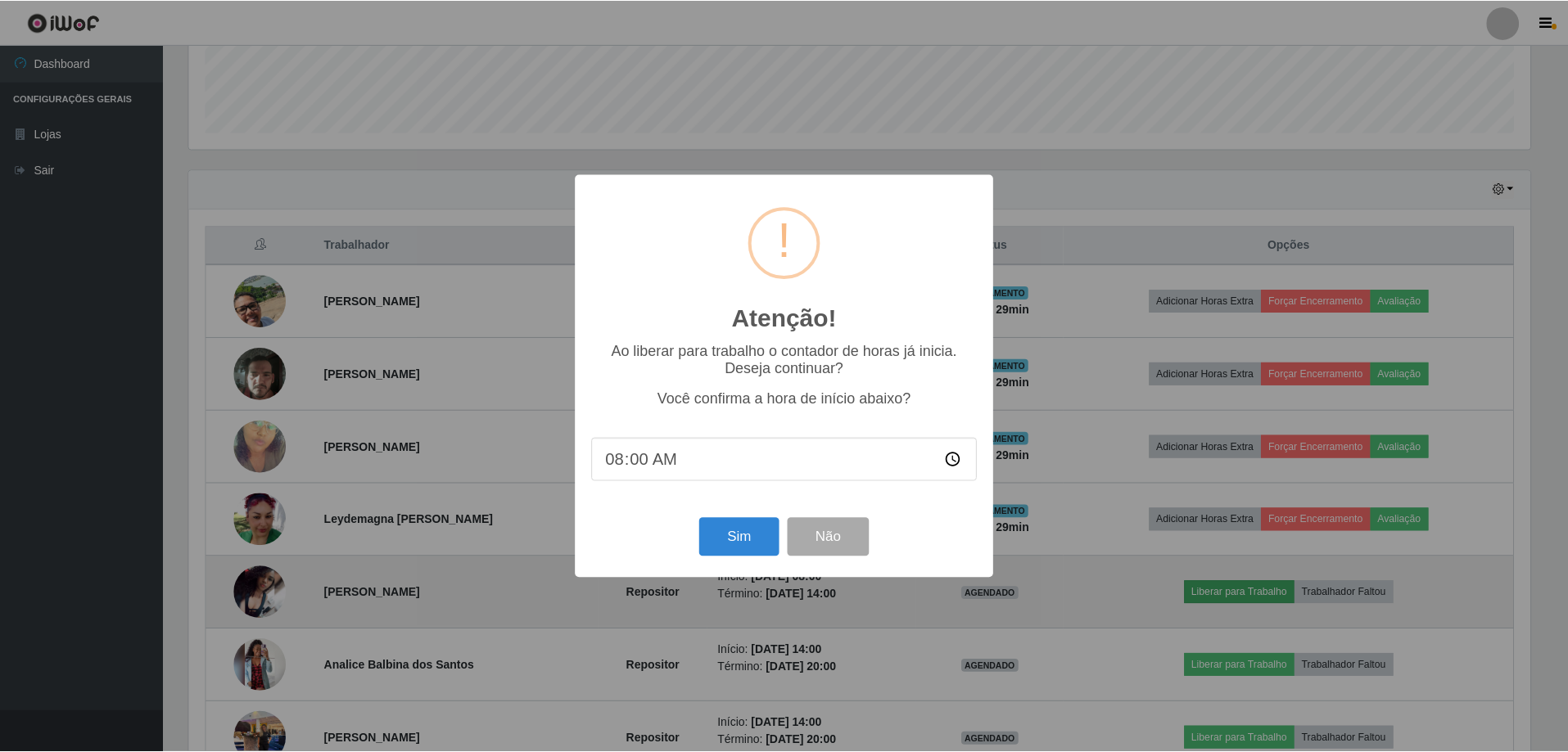
scroll to position [340, 1346]
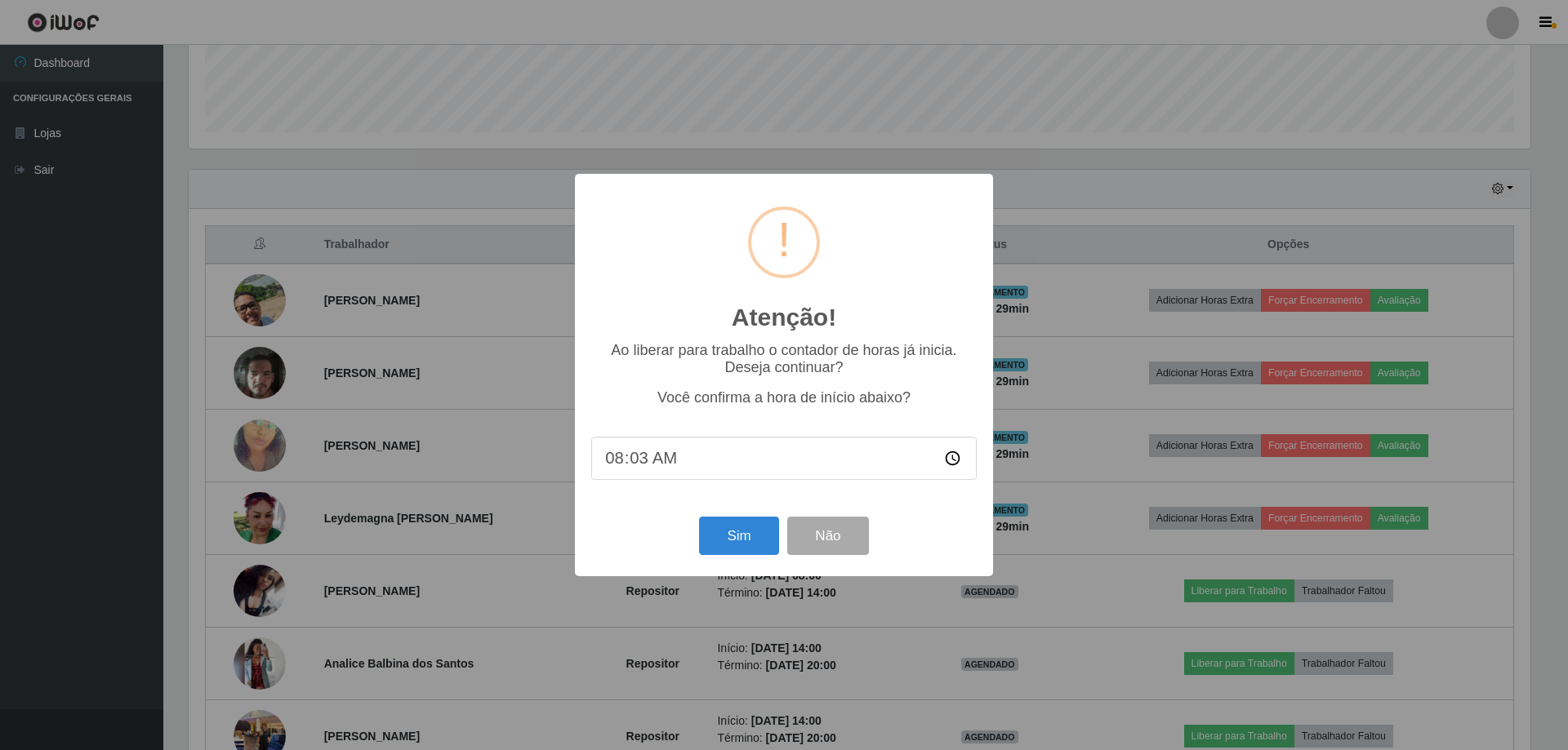
type input "08:30"
click at [743, 536] on button "Sim" at bounding box center [738, 535] width 79 height 38
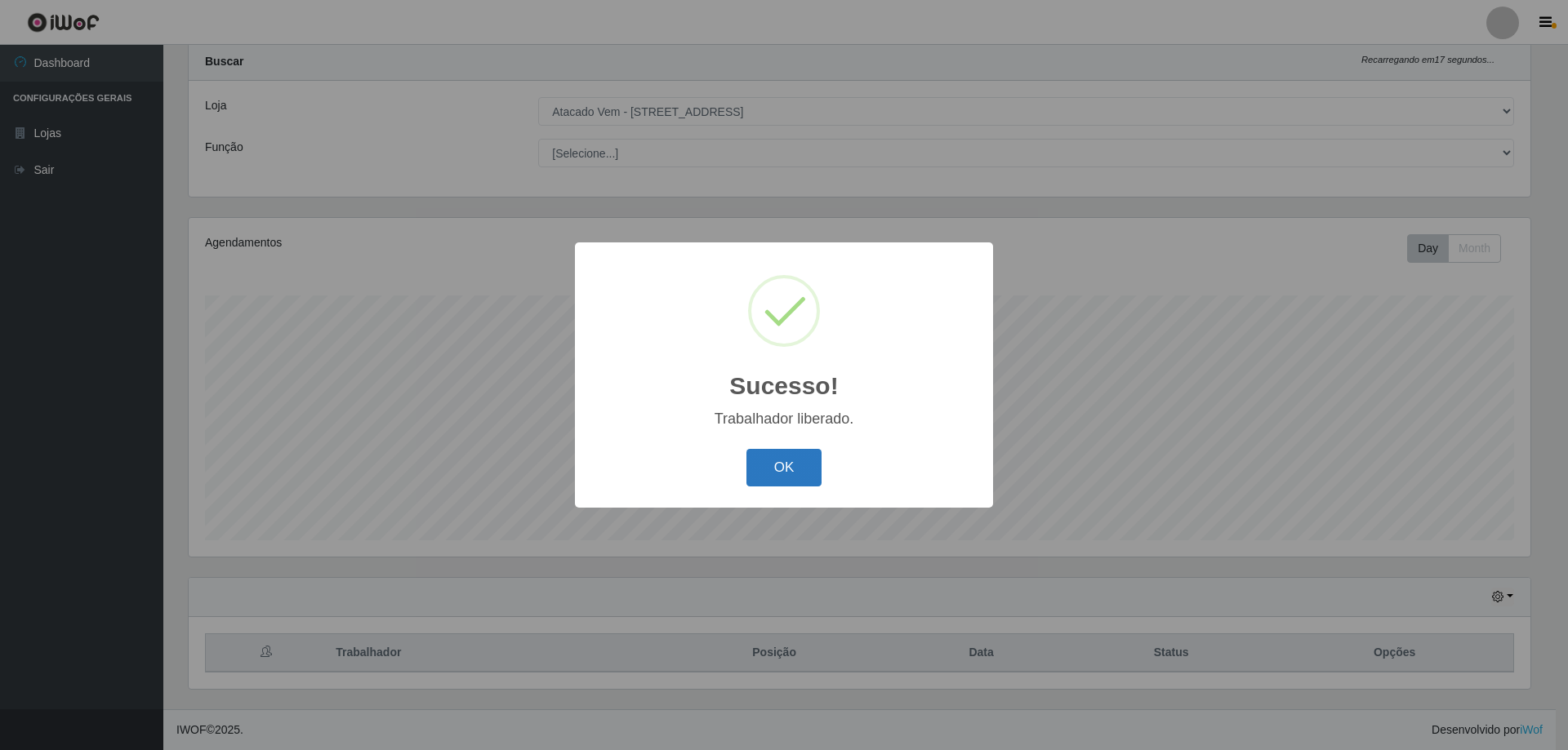
click at [763, 461] on button "OK" at bounding box center [784, 468] width 76 height 38
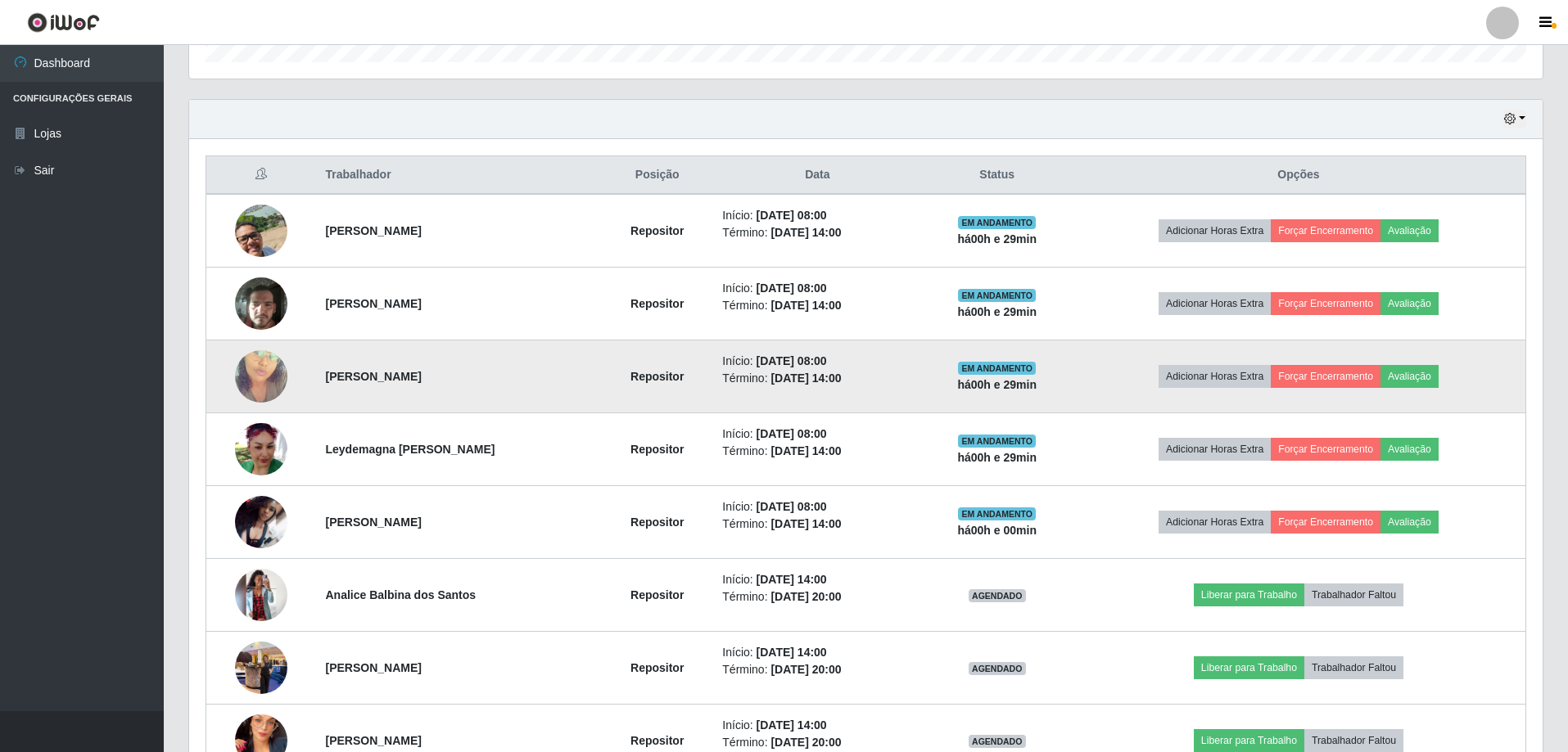
scroll to position [535, 0]
